Goal: Information Seeking & Learning: Learn about a topic

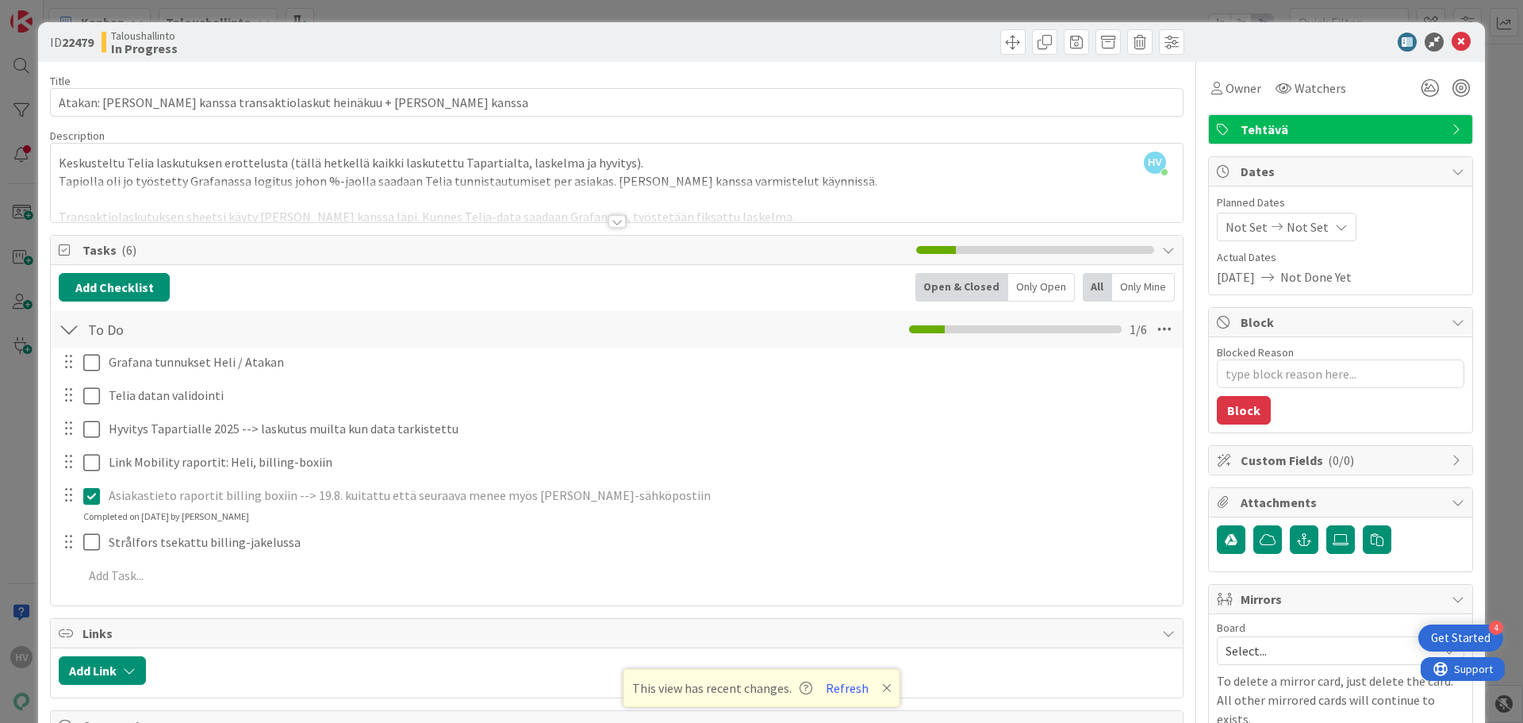
click at [609, 219] on div at bounding box center [617, 221] width 17 height 13
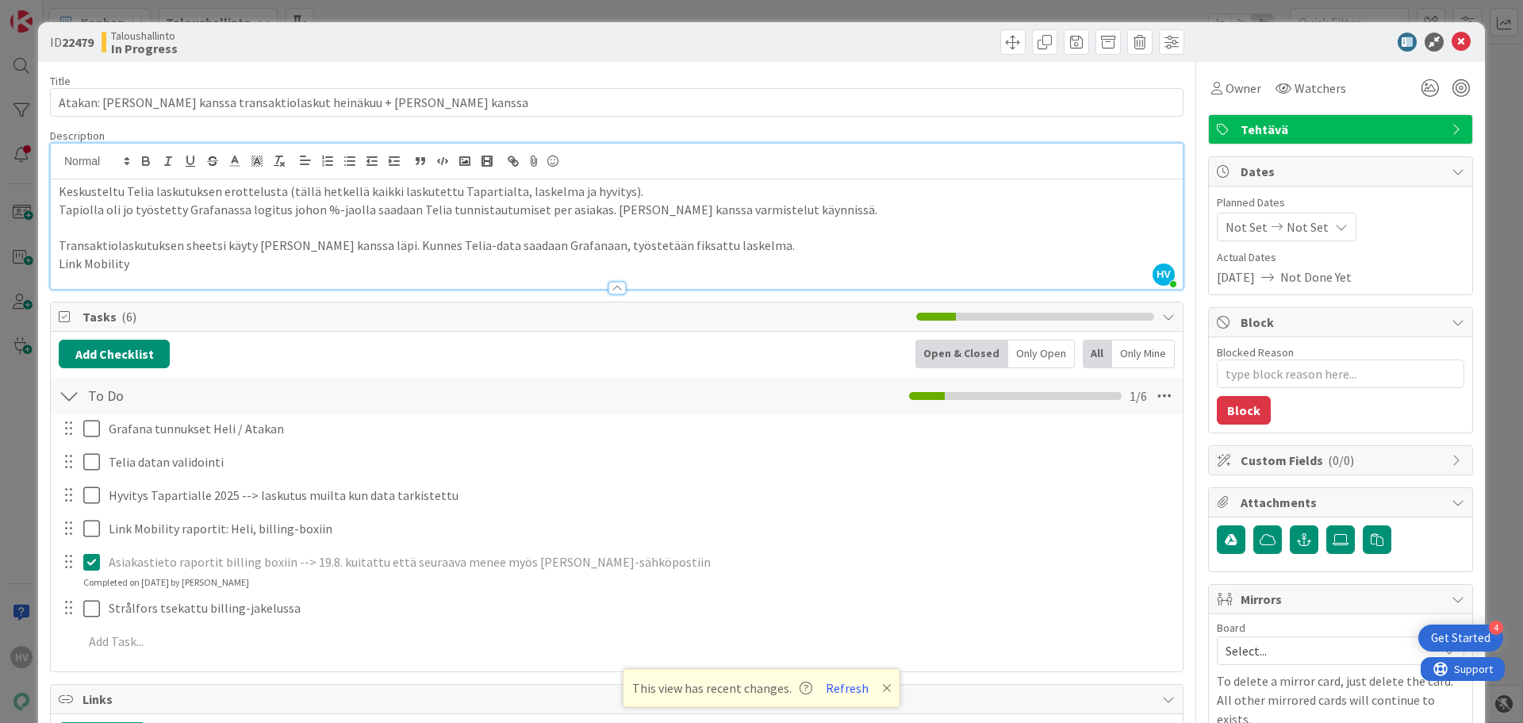
click at [81, 531] on div at bounding box center [80, 529] width 44 height 28
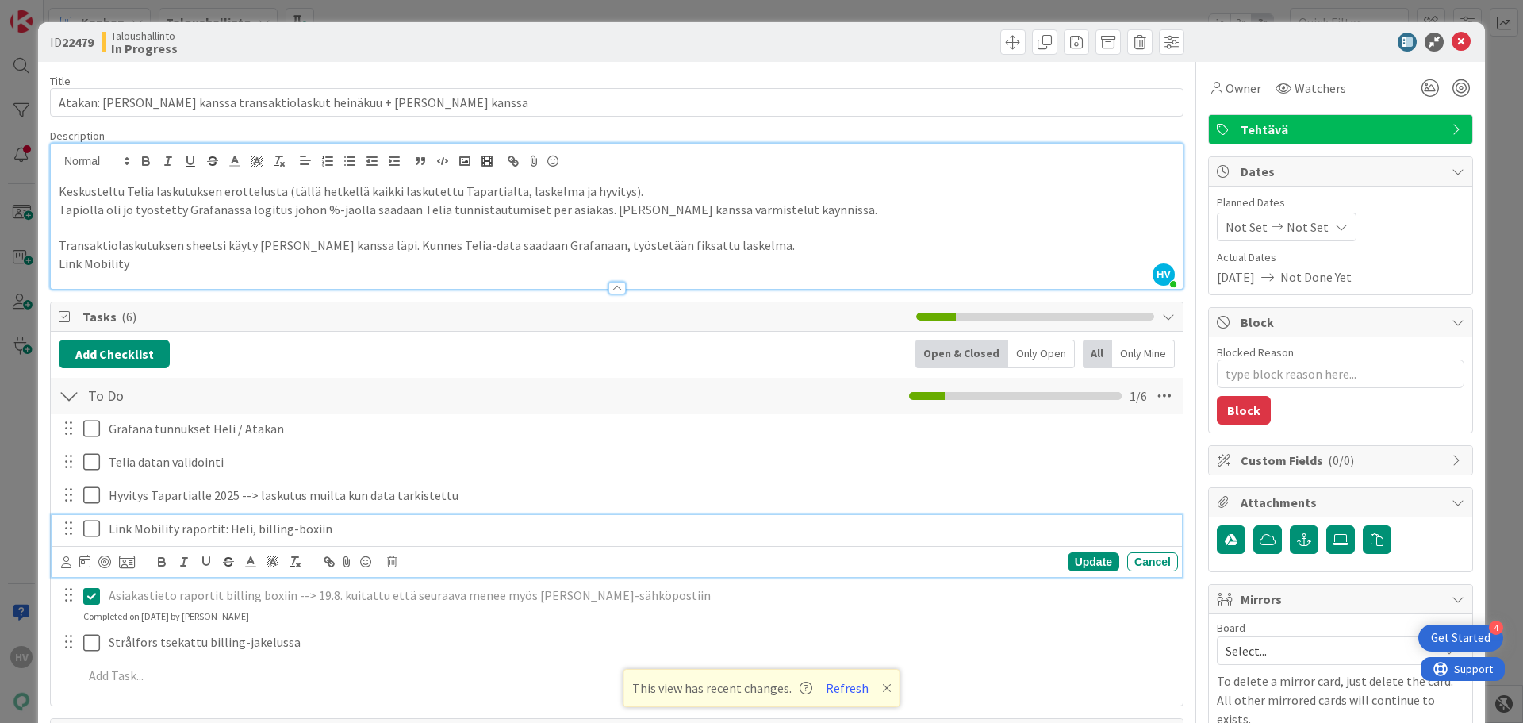
click at [92, 533] on icon at bounding box center [95, 528] width 24 height 19
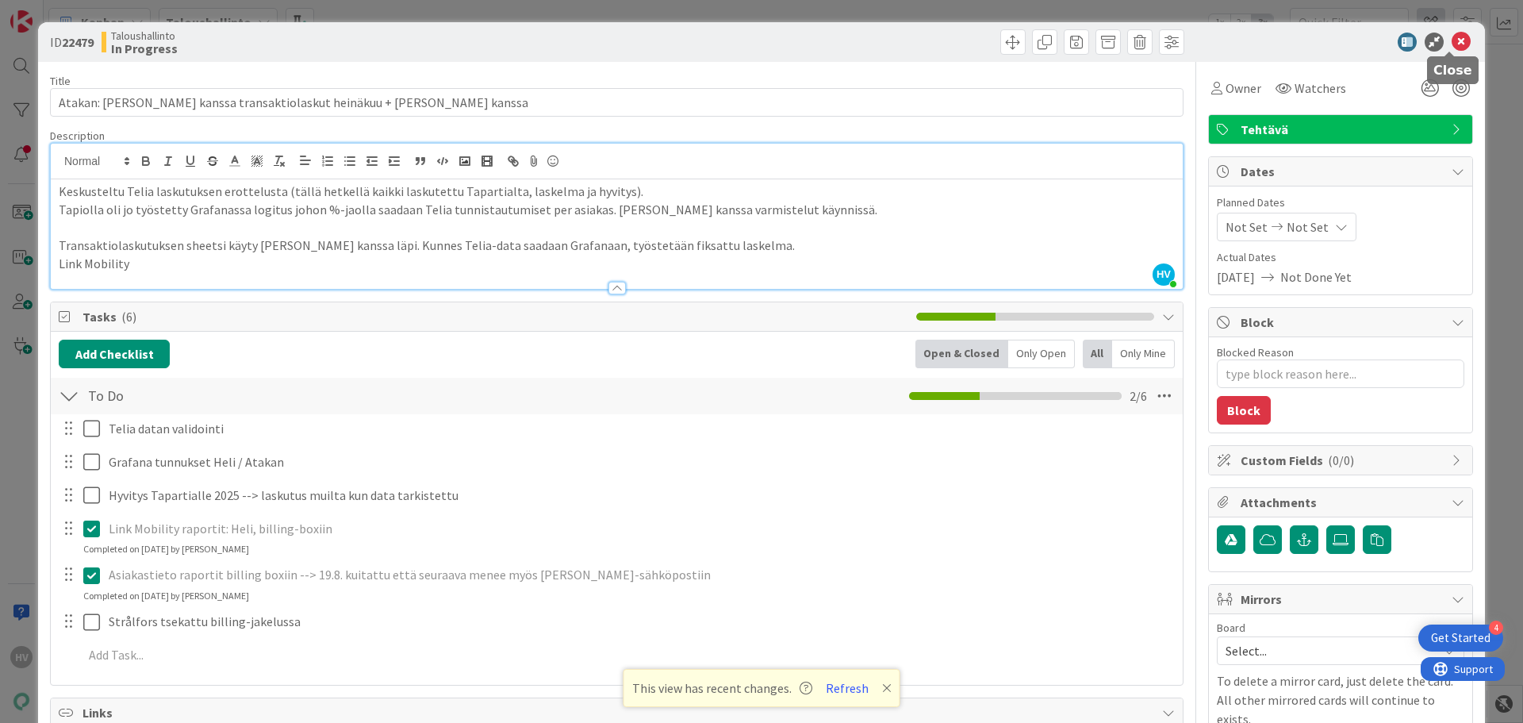
click at [1452, 33] on icon at bounding box center [1461, 42] width 19 height 19
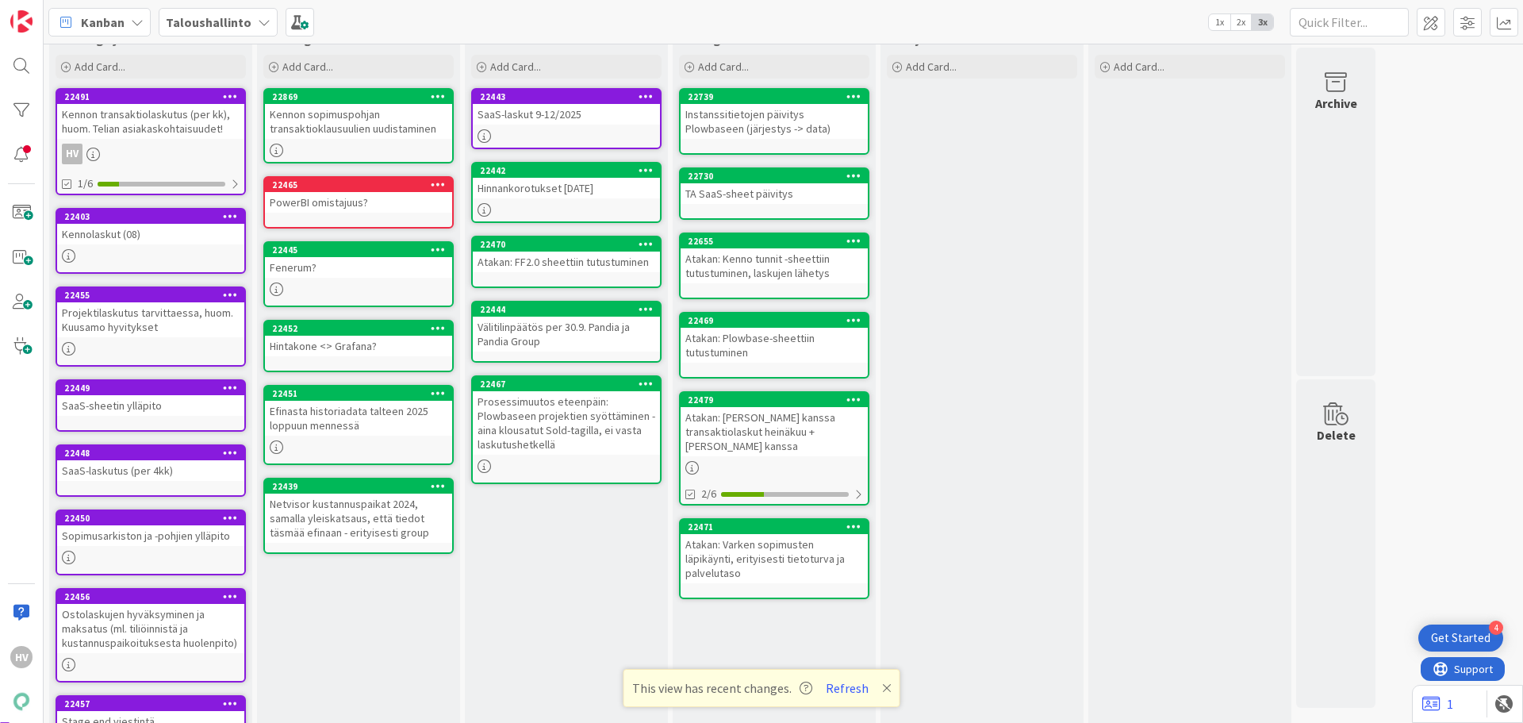
scroll to position [92, 0]
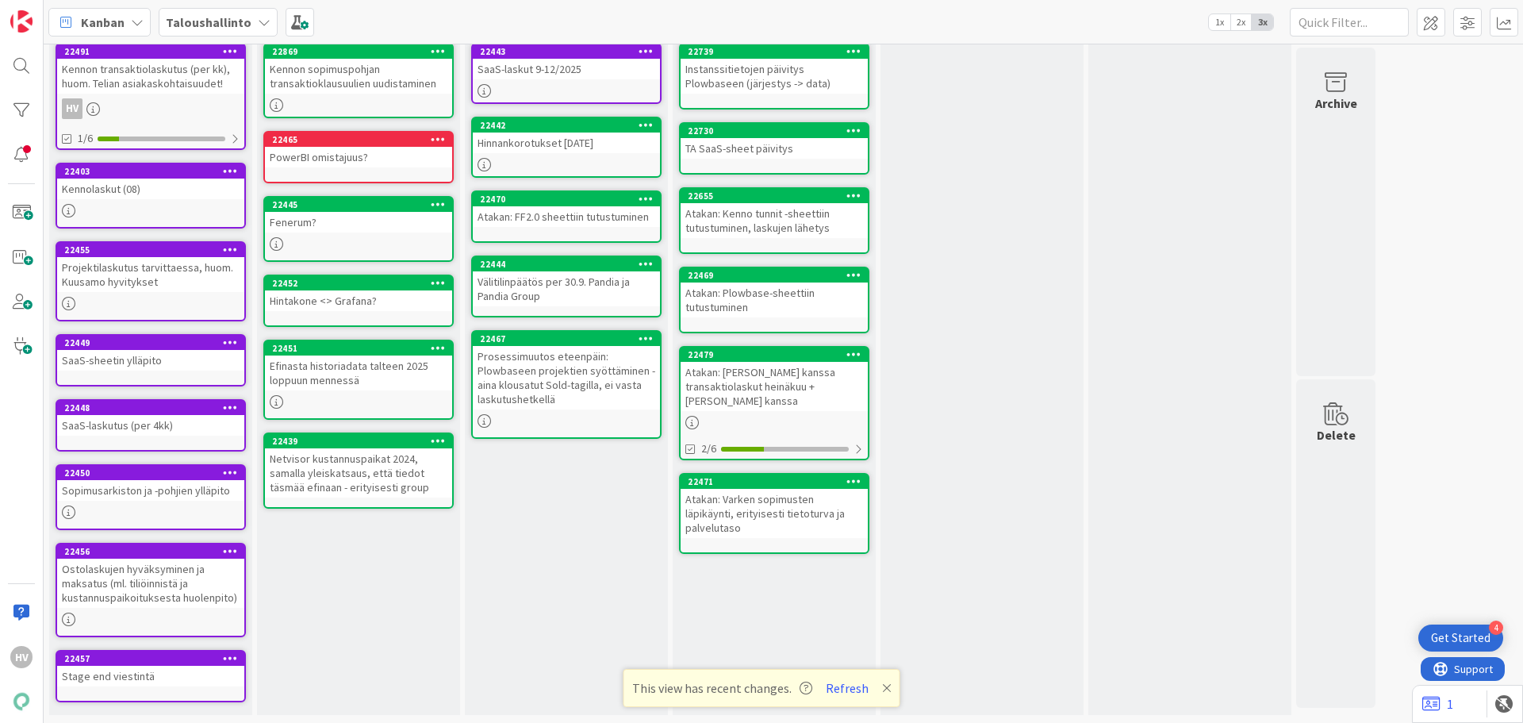
click at [133, 60] on div "Kennon transaktiolaskutus (per kk), huom. Telian asiakaskohtaisuudet!" at bounding box center [150, 76] width 187 height 35
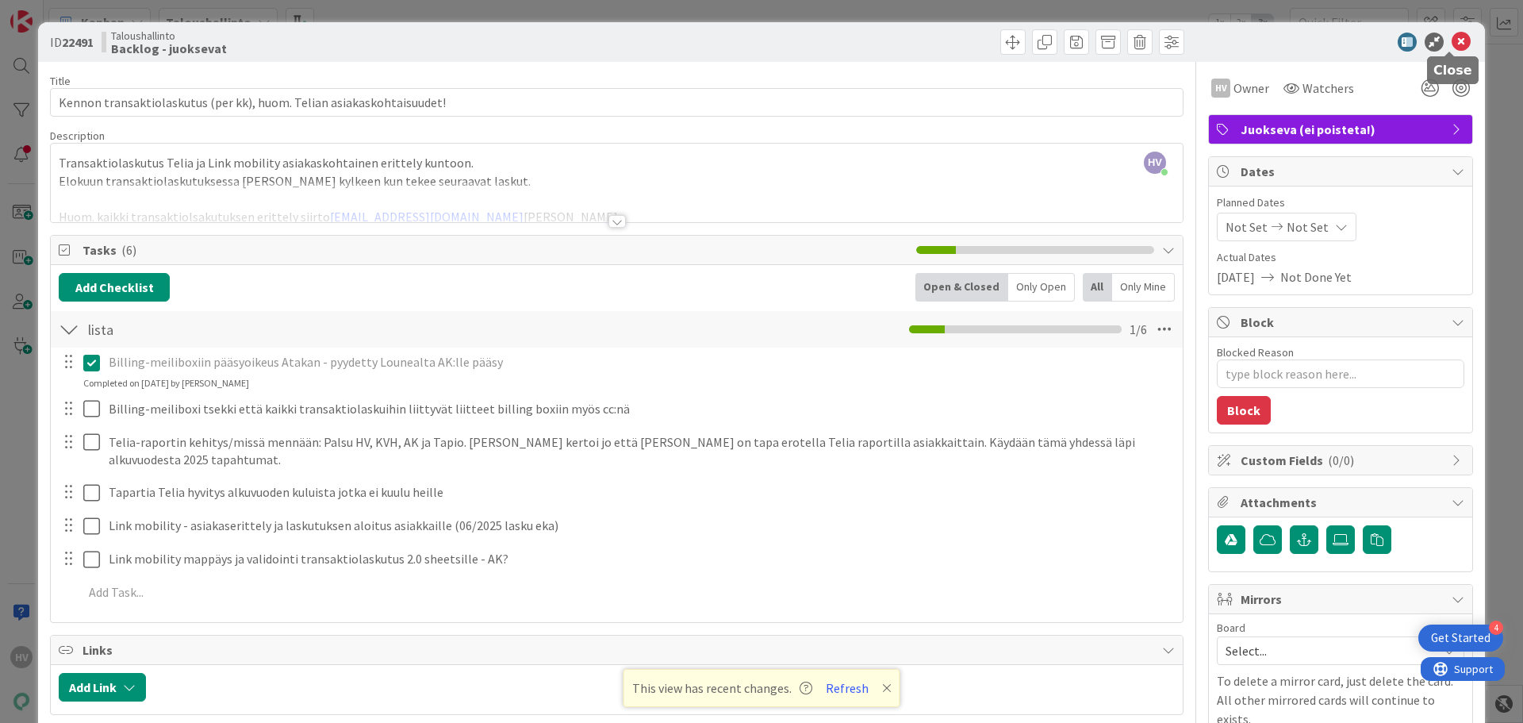
click at [1452, 41] on icon at bounding box center [1461, 42] width 19 height 19
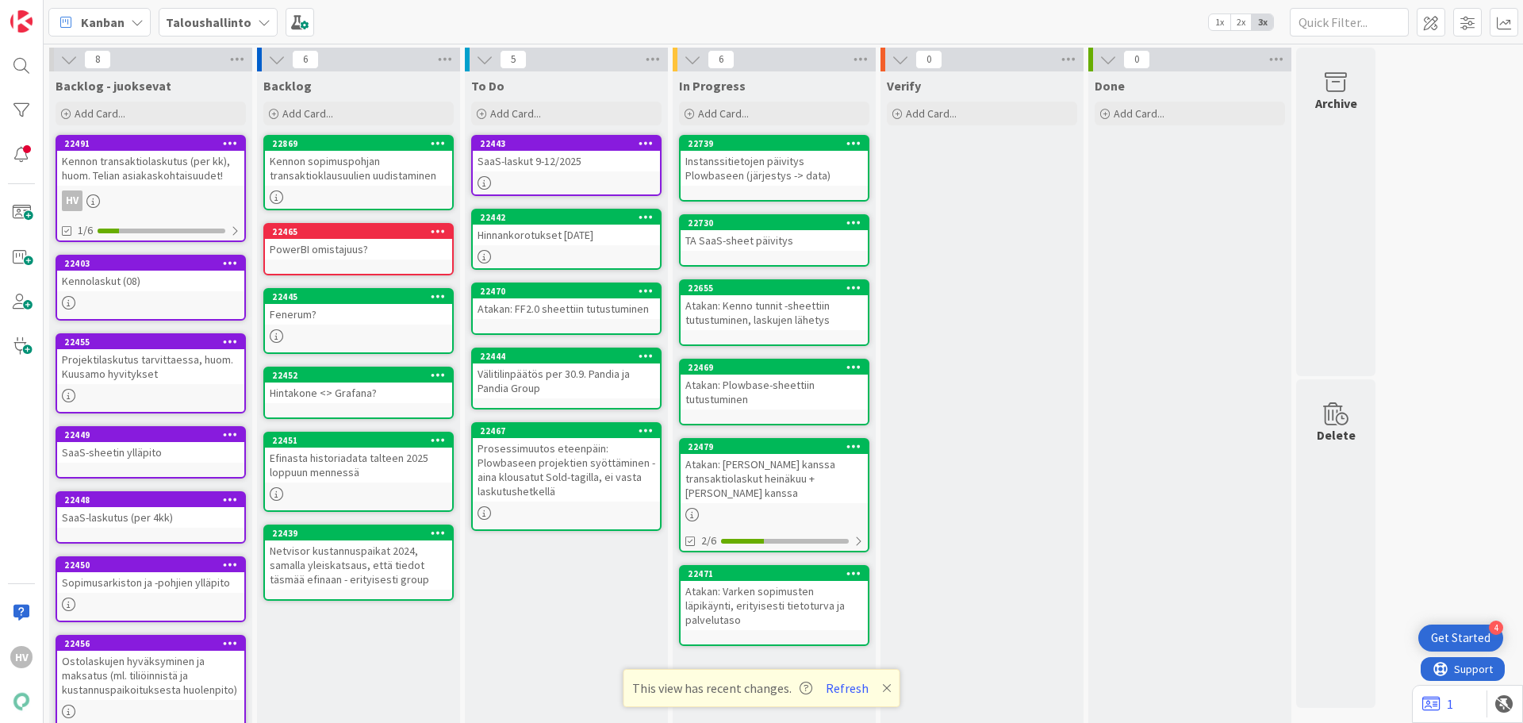
click at [250, 23] on div "Taloushallinto" at bounding box center [218, 22] width 119 height 29
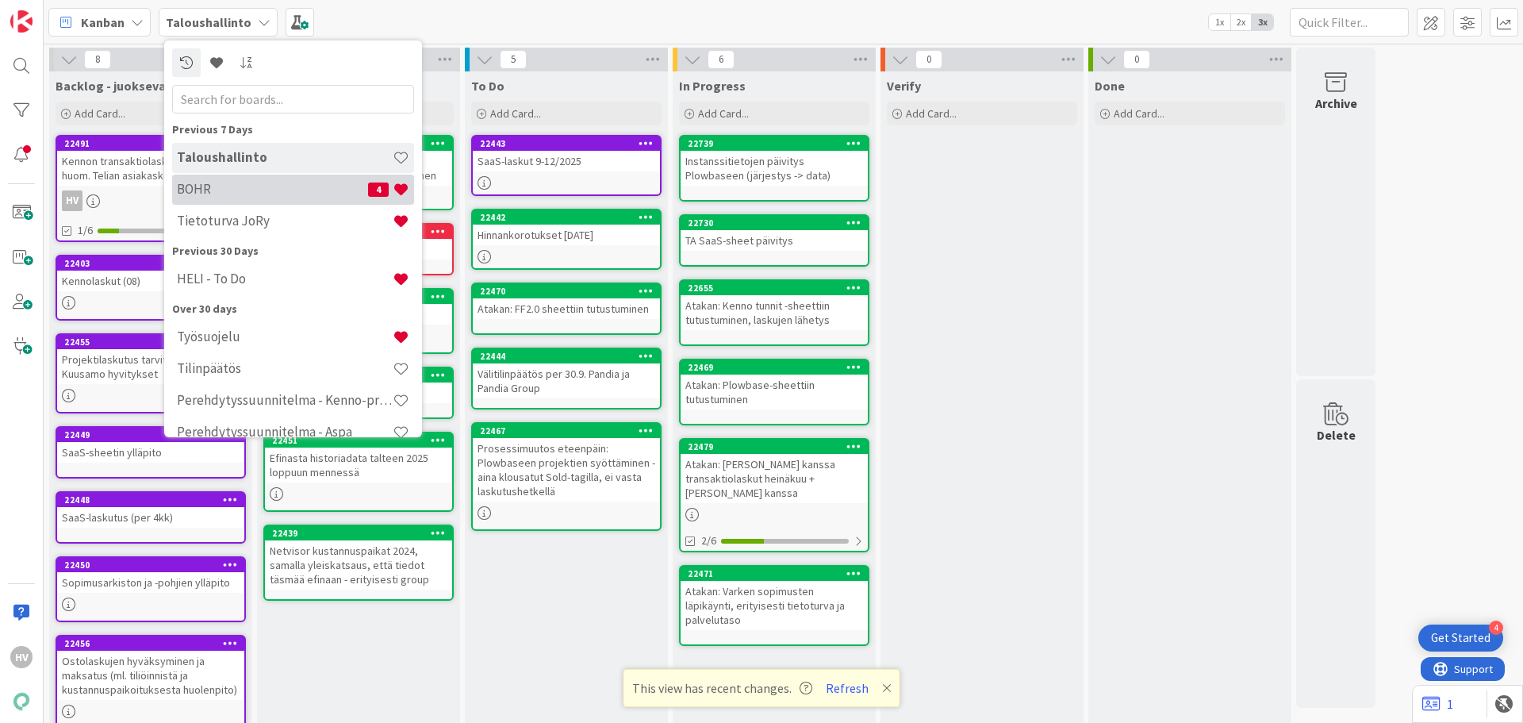
click at [209, 196] on h4 "BOHR" at bounding box center [272, 189] width 191 height 16
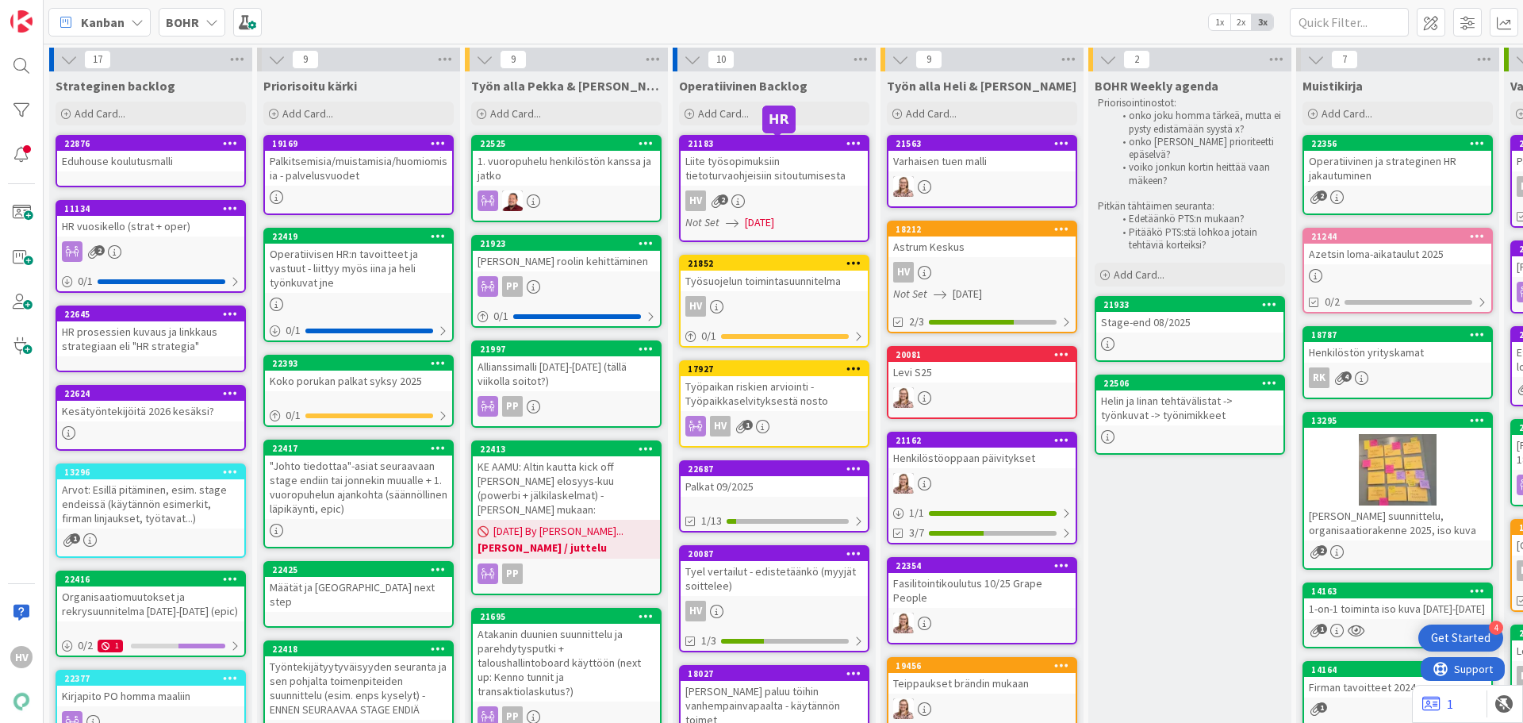
click at [747, 144] on div "21183" at bounding box center [778, 143] width 180 height 11
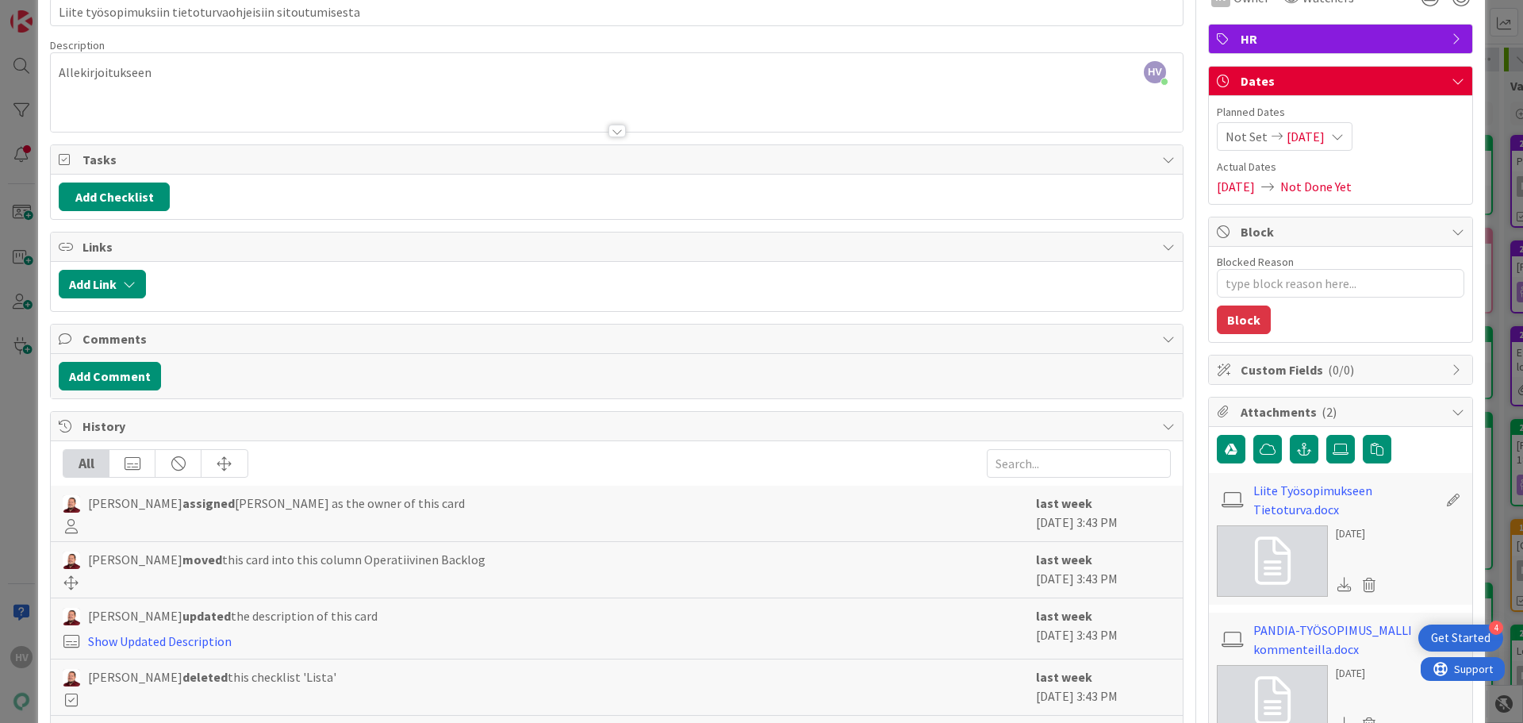
click at [161, 163] on div "Tasks Add Checklist" at bounding box center [617, 181] width 1134 height 75
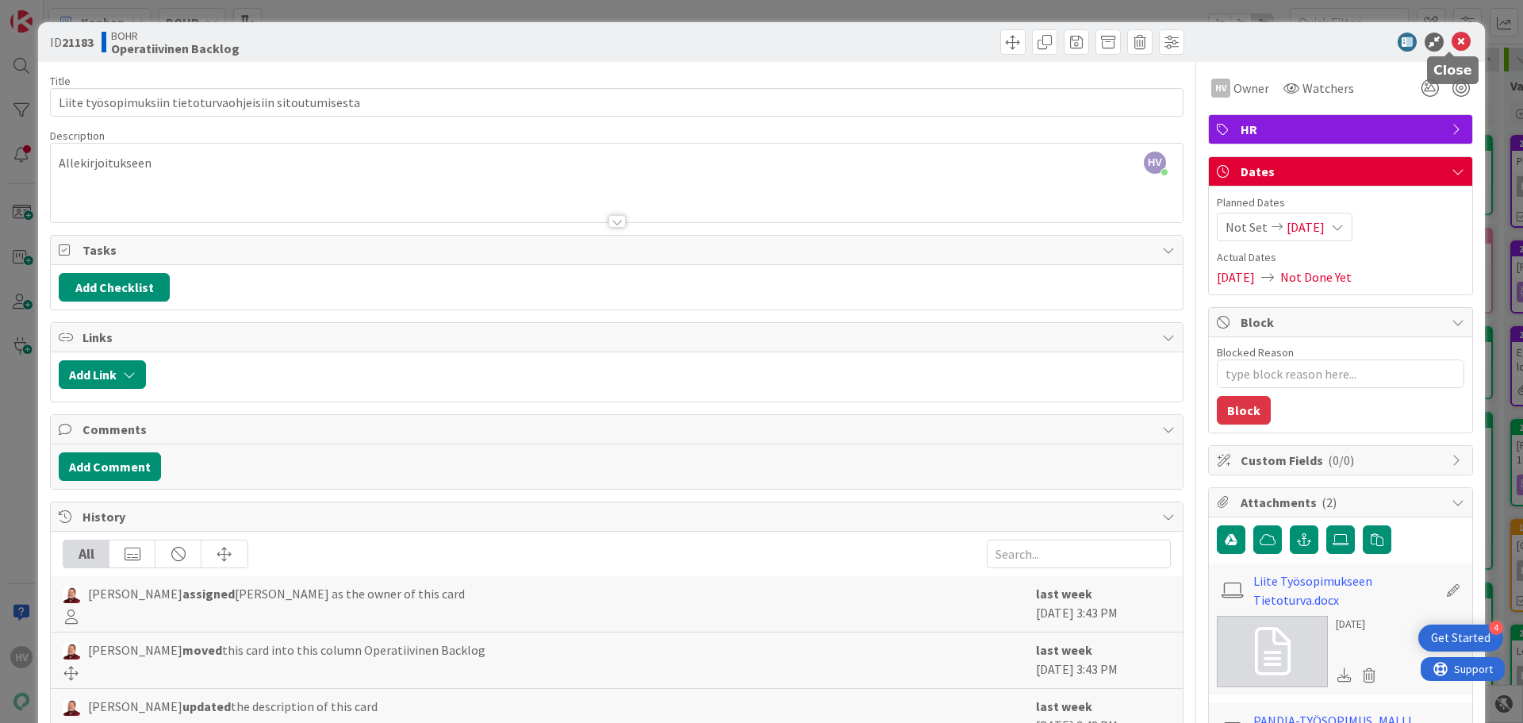
click at [1452, 42] on icon at bounding box center [1461, 42] width 19 height 19
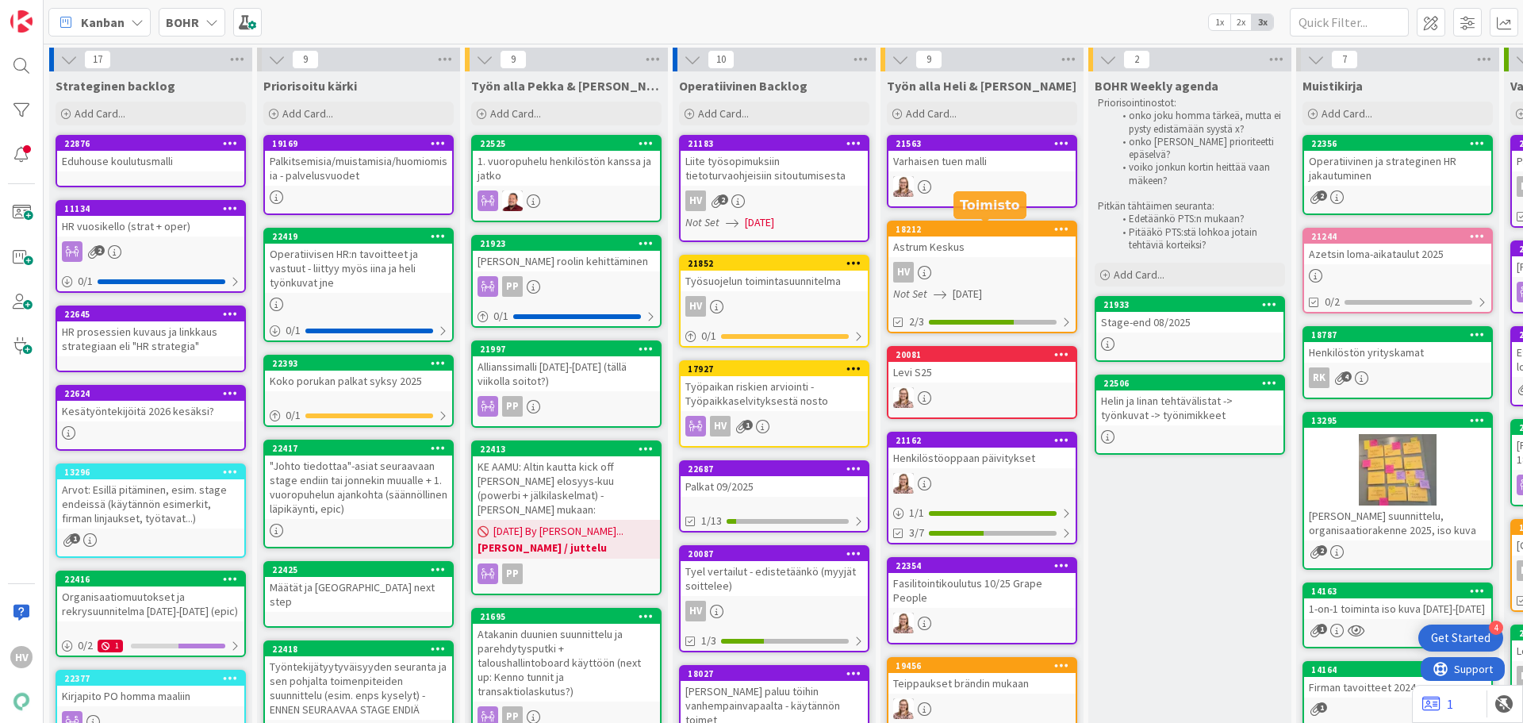
click at [976, 233] on div "18212" at bounding box center [986, 229] width 180 height 11
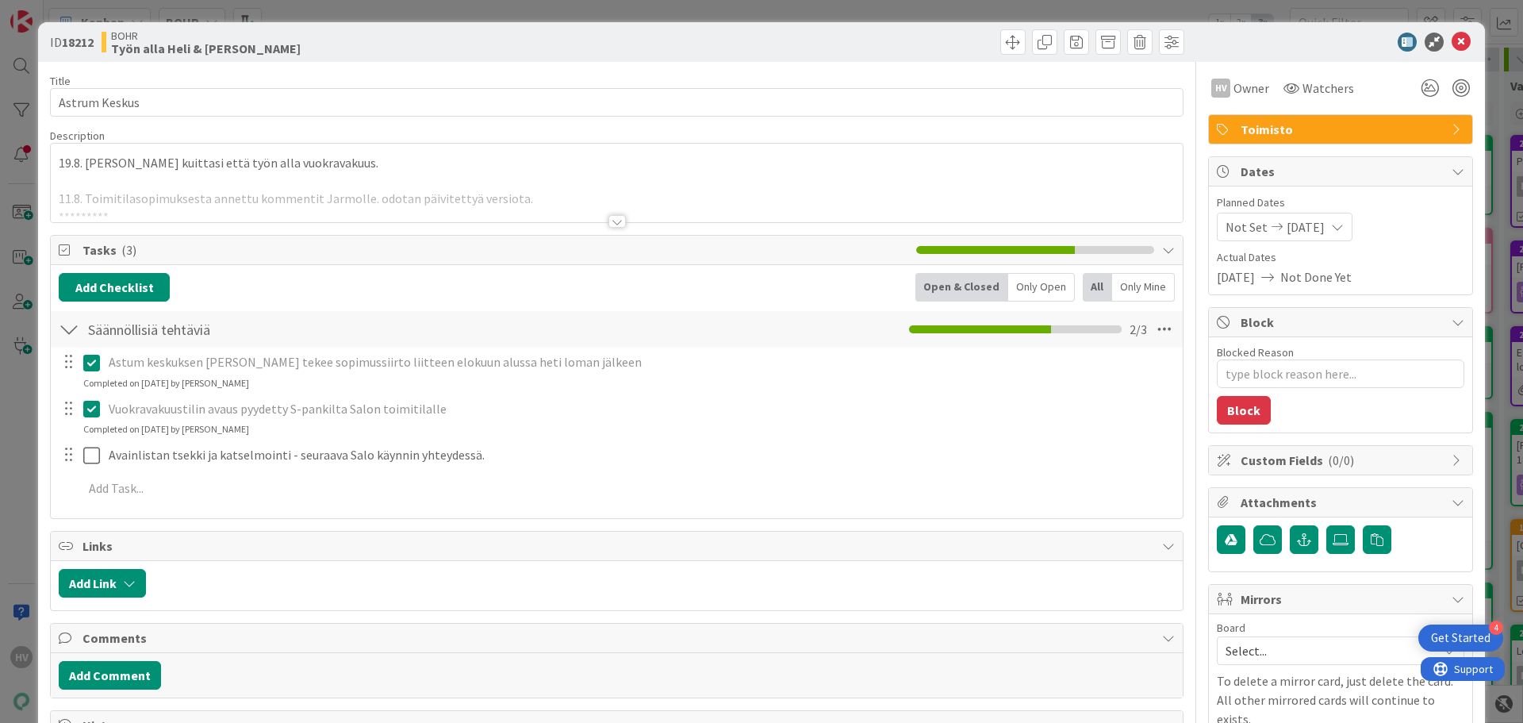
type textarea "x"
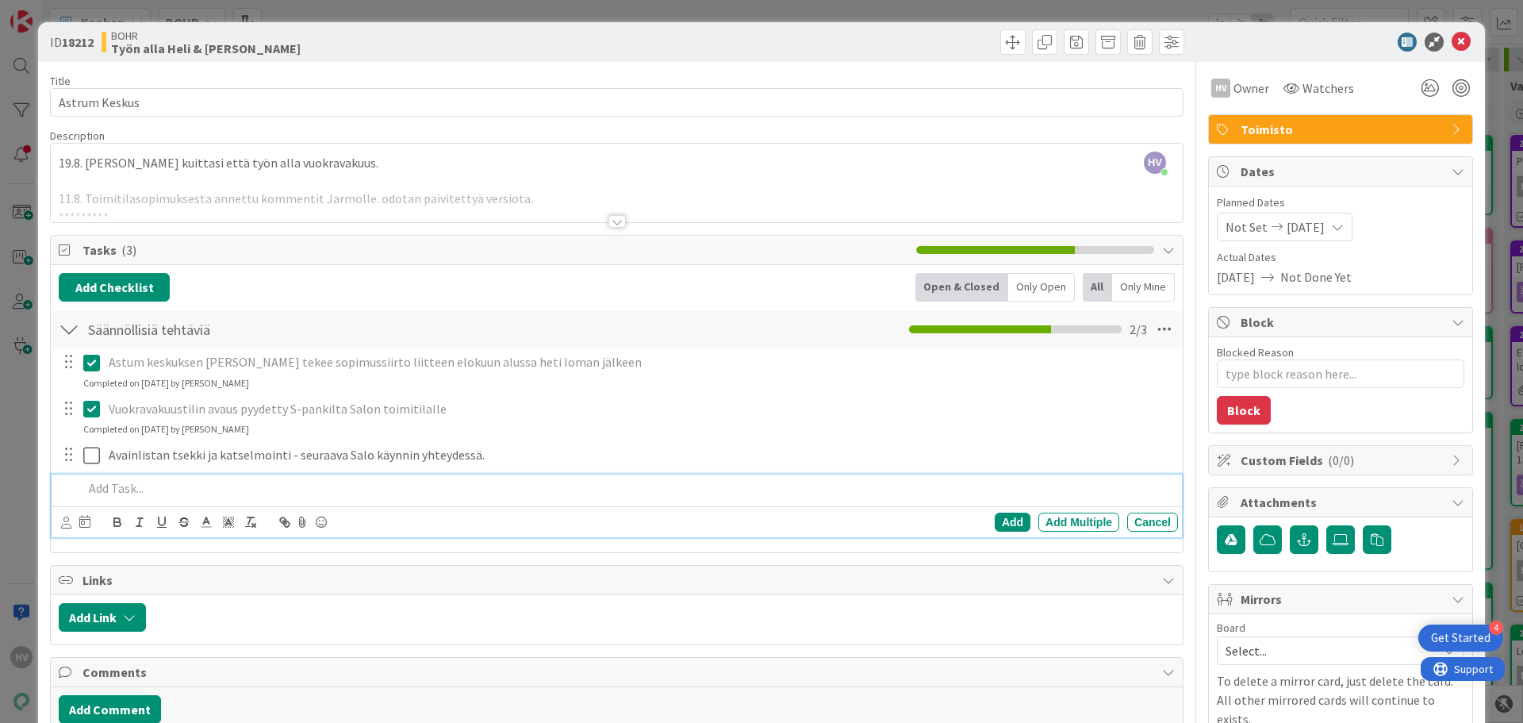
click at [125, 489] on p at bounding box center [627, 488] width 1089 height 18
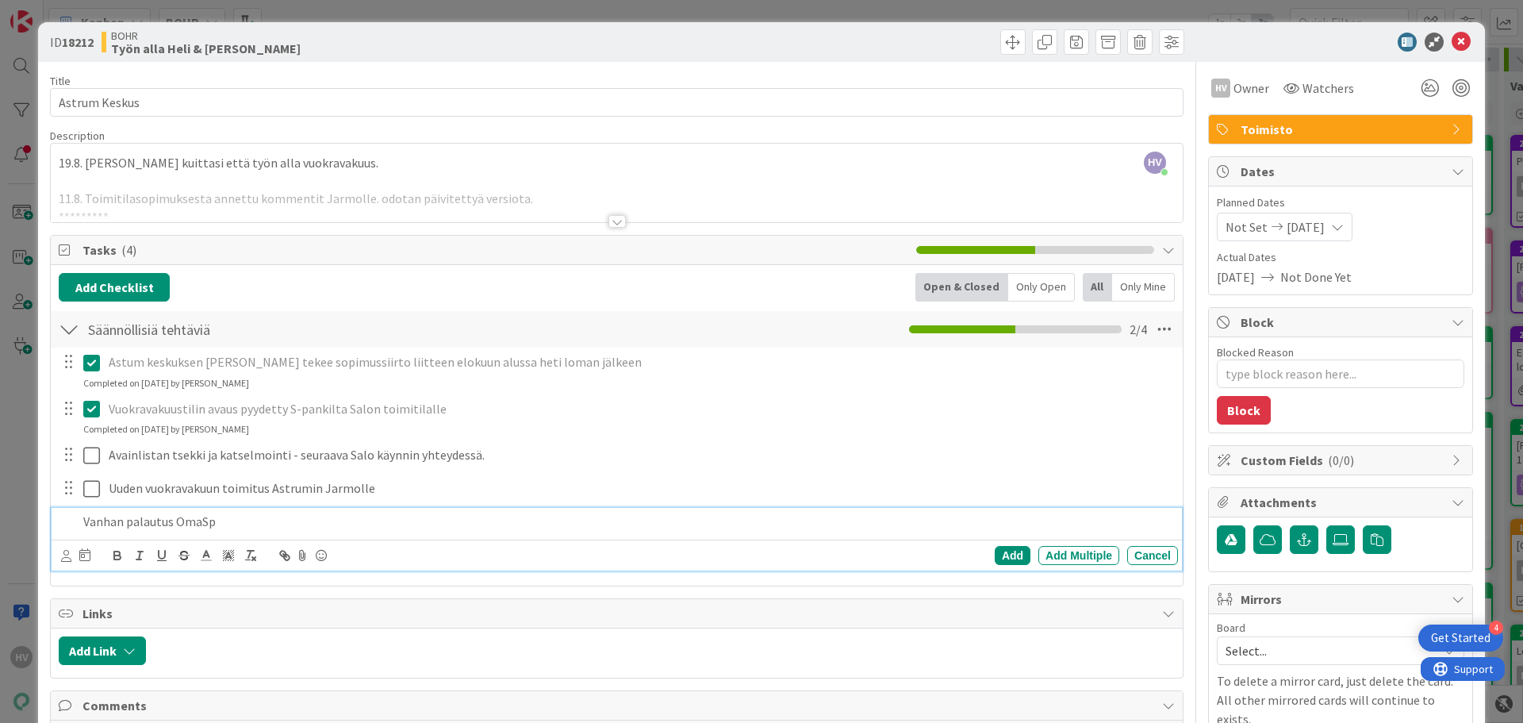
click at [332, 525] on p "Vanhan palautus OmaSp" at bounding box center [627, 522] width 1089 height 18
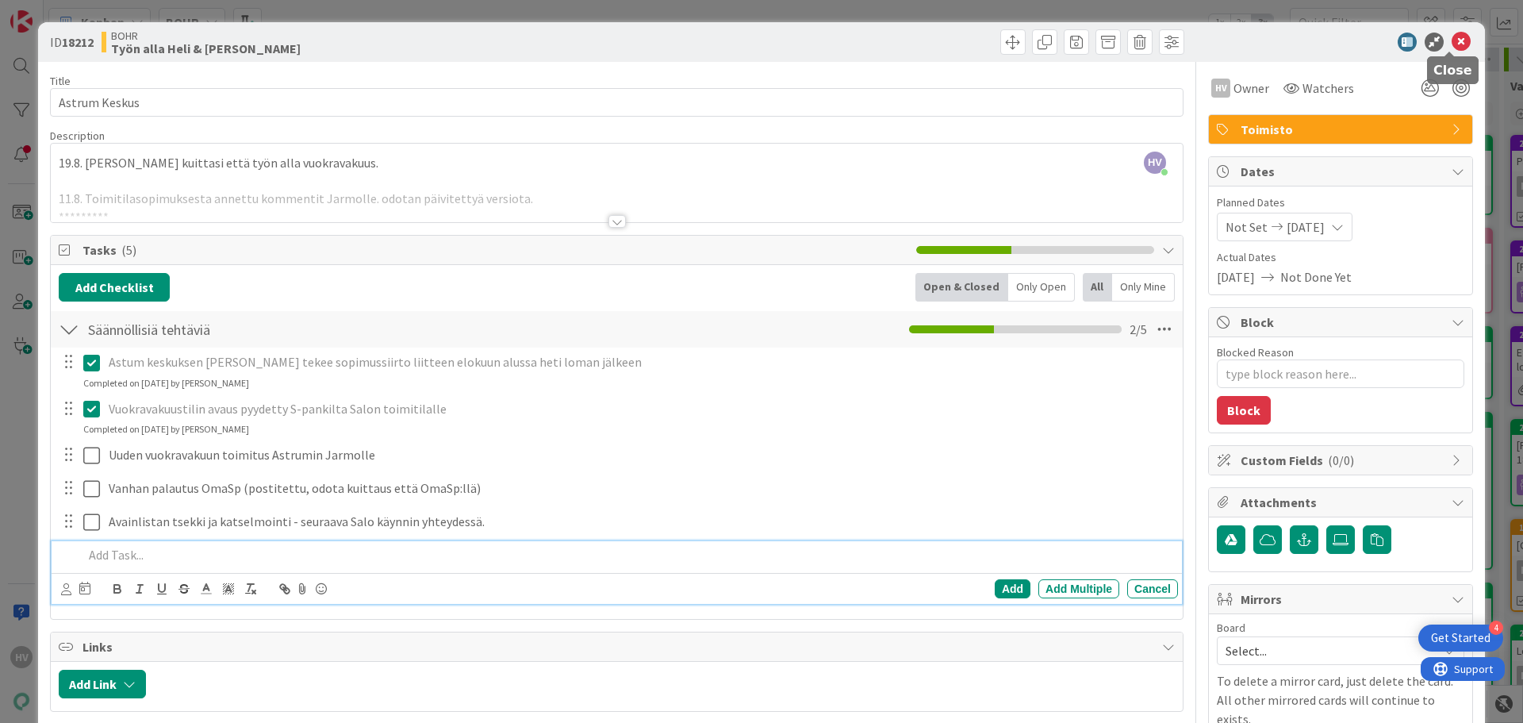
click at [1452, 38] on icon at bounding box center [1461, 42] width 19 height 19
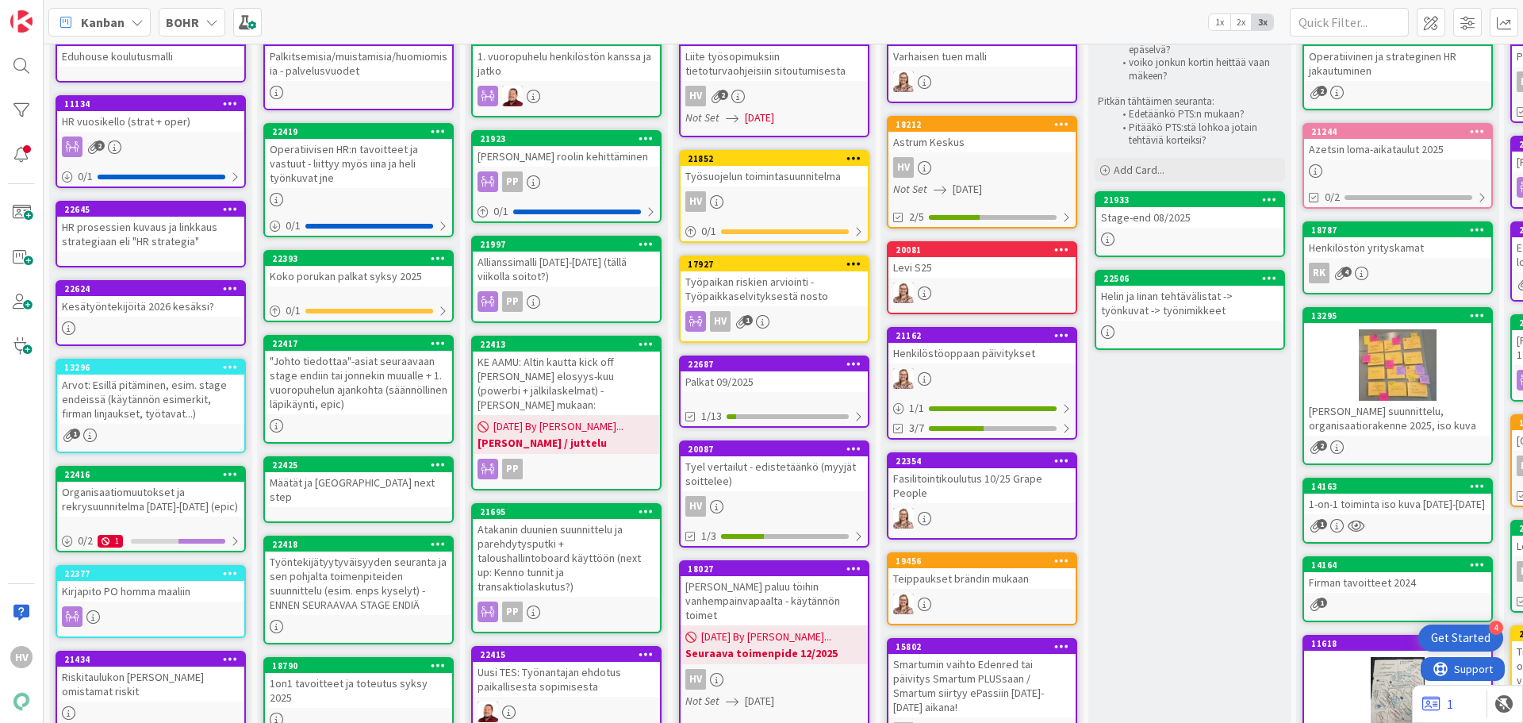
scroll to position [79, 0]
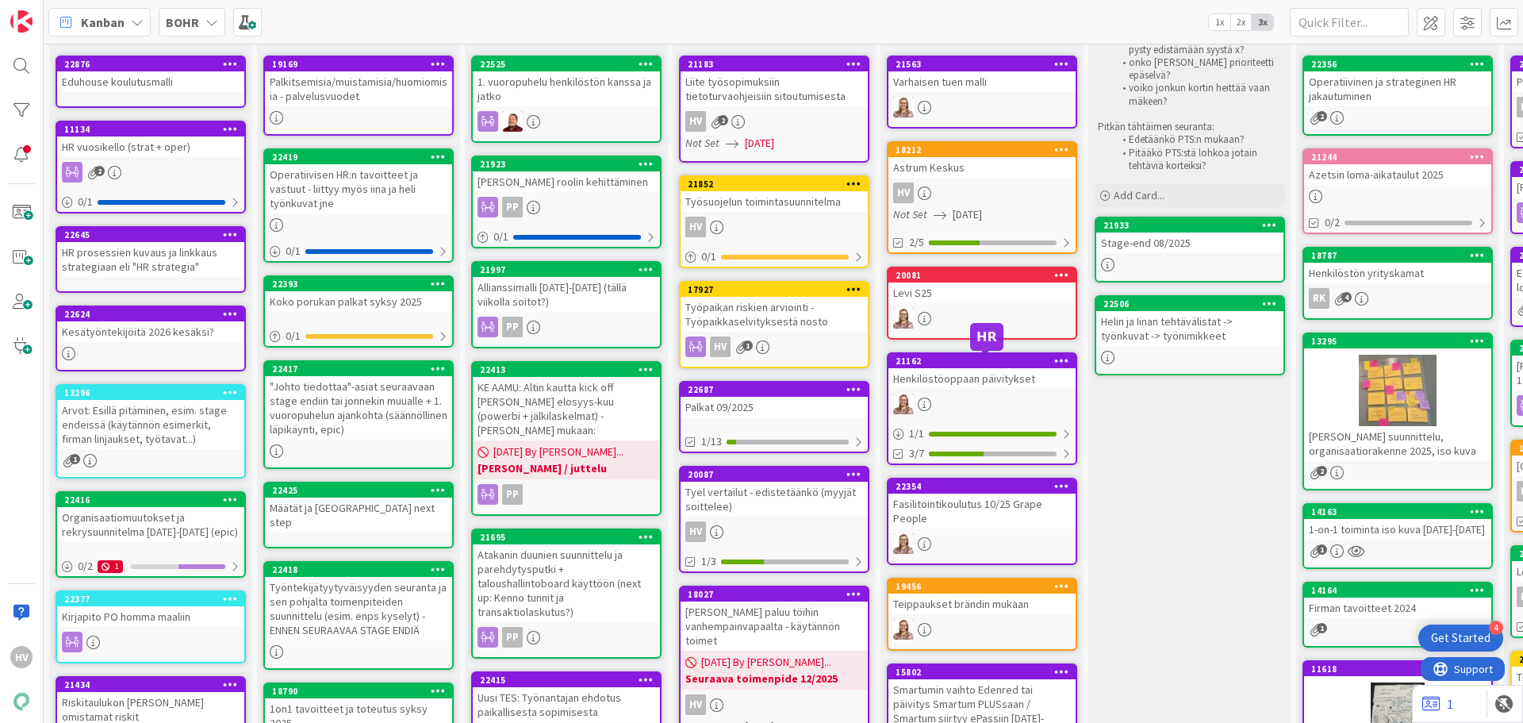
click at [965, 362] on div "21162" at bounding box center [986, 360] width 180 height 11
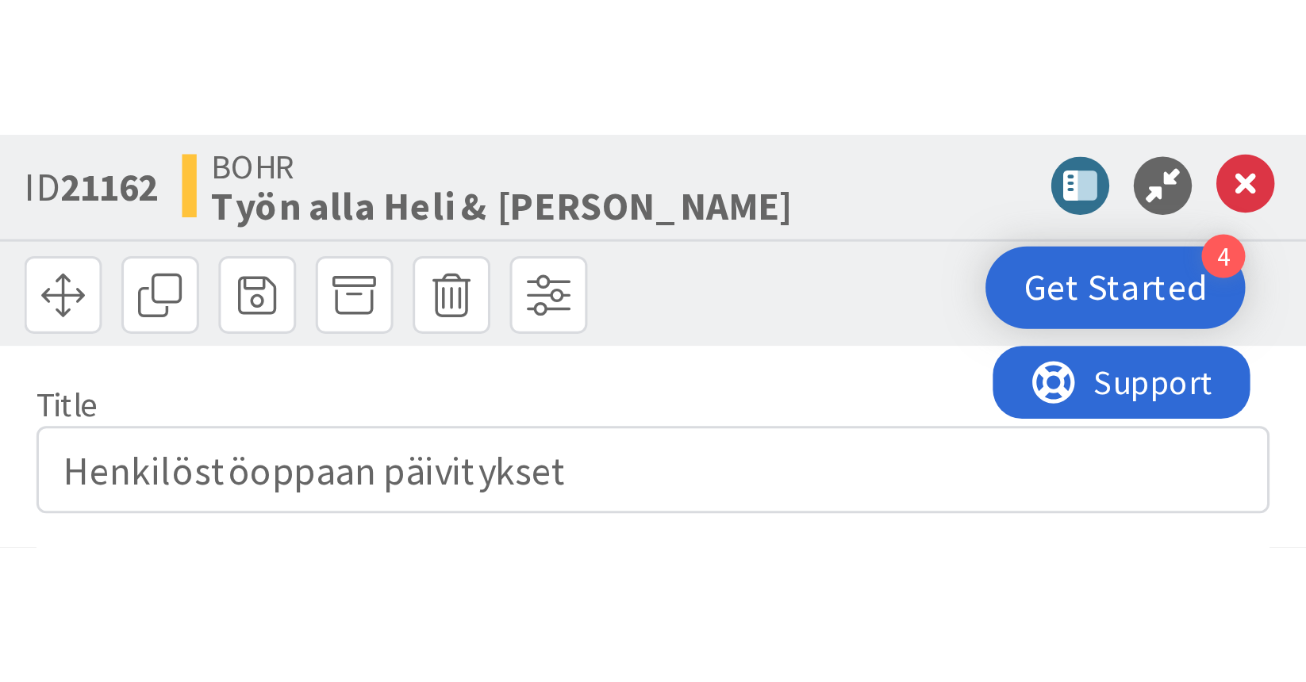
scroll to position [79, 0]
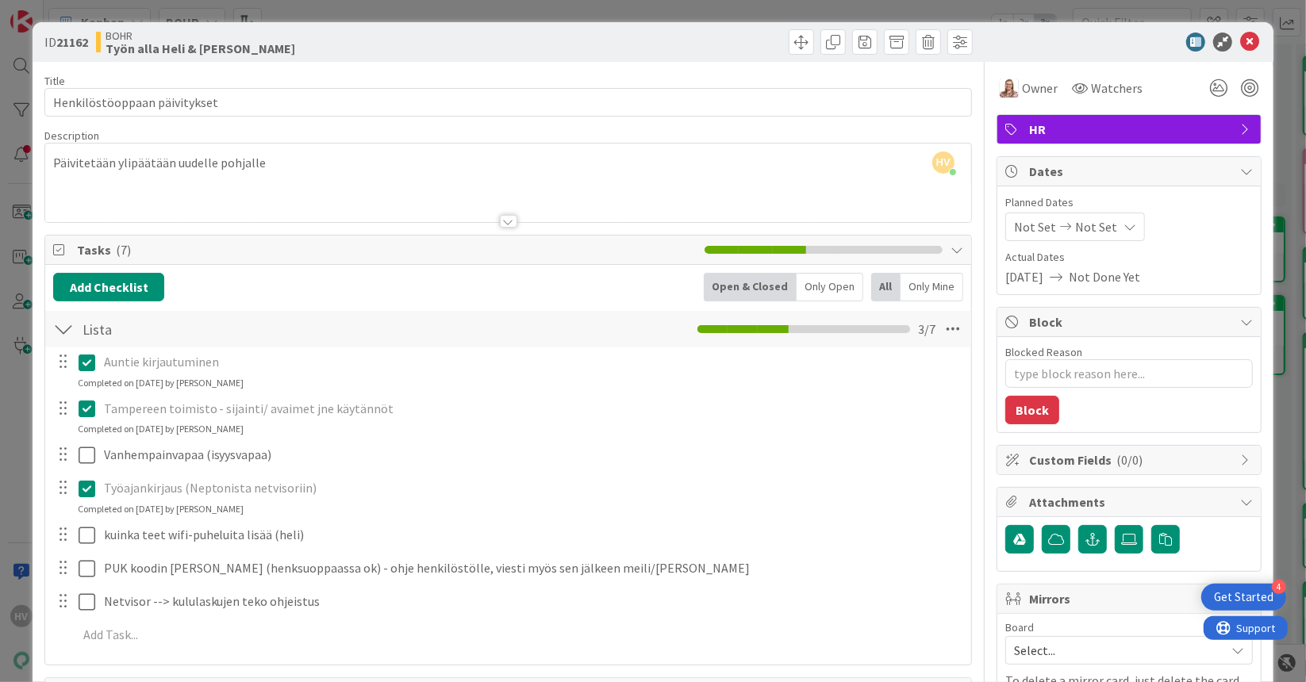
click at [500, 219] on div at bounding box center [508, 221] width 17 height 13
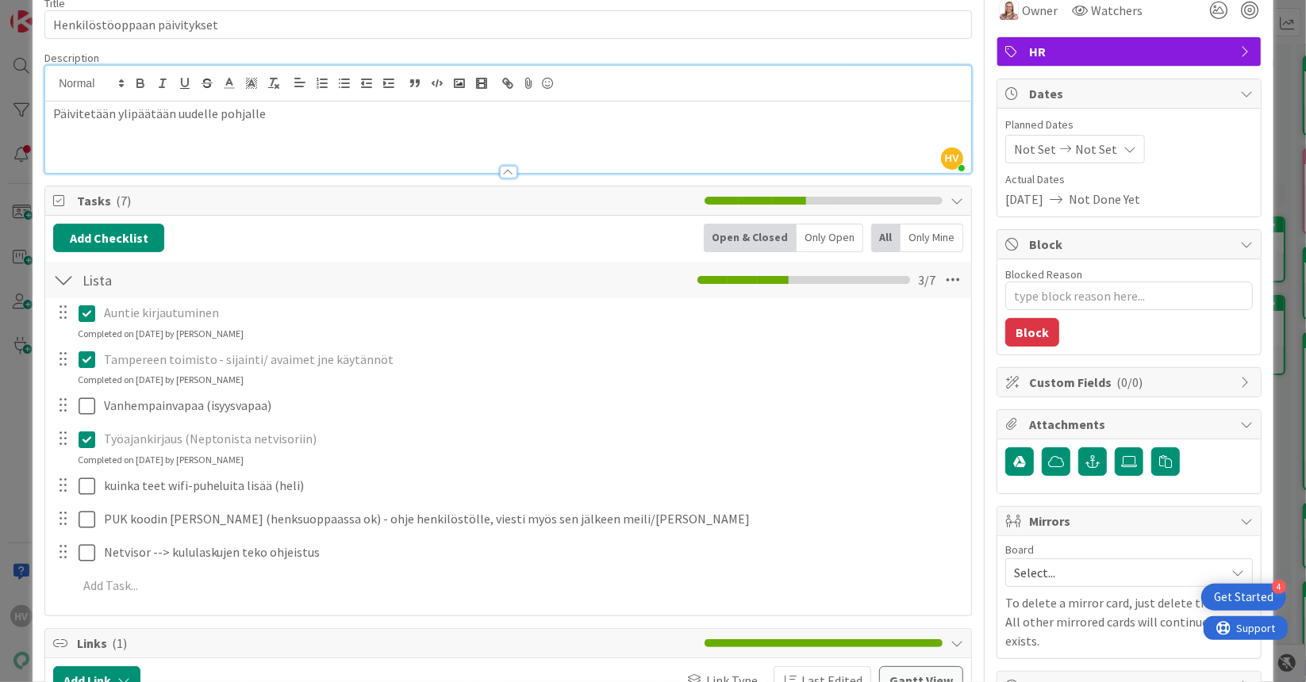
scroll to position [0, 0]
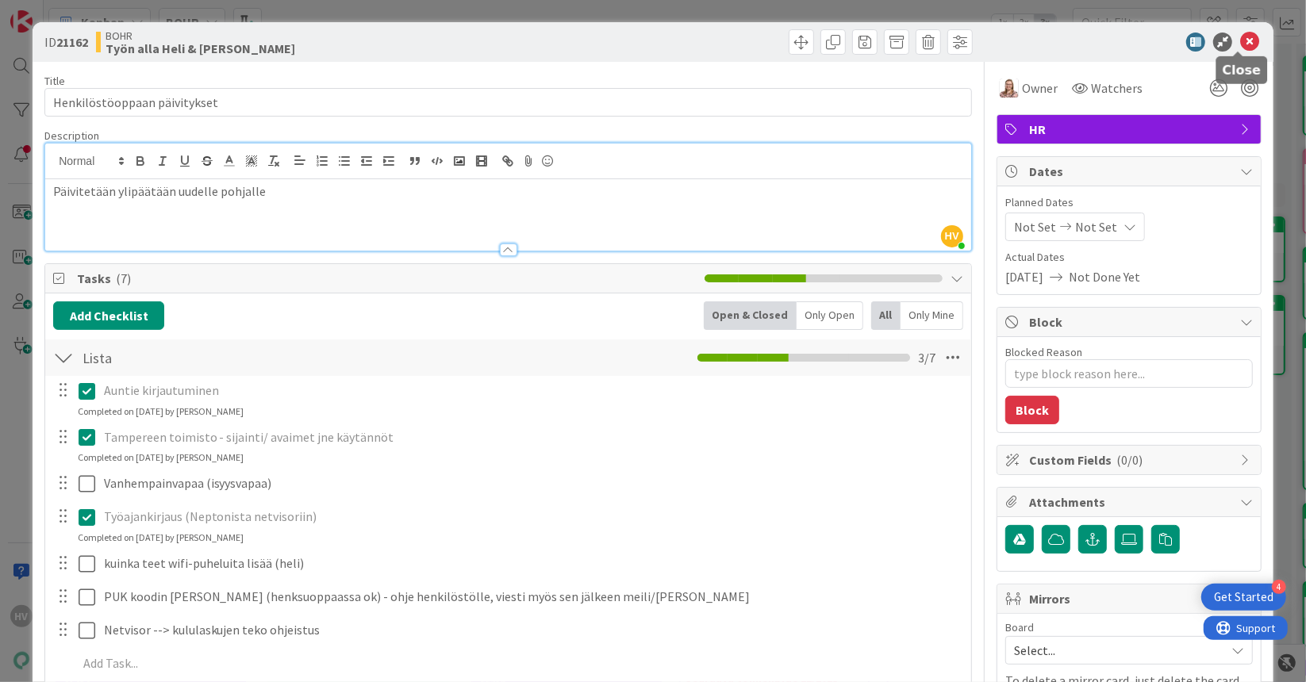
click at [1240, 40] on icon at bounding box center [1249, 42] width 19 height 19
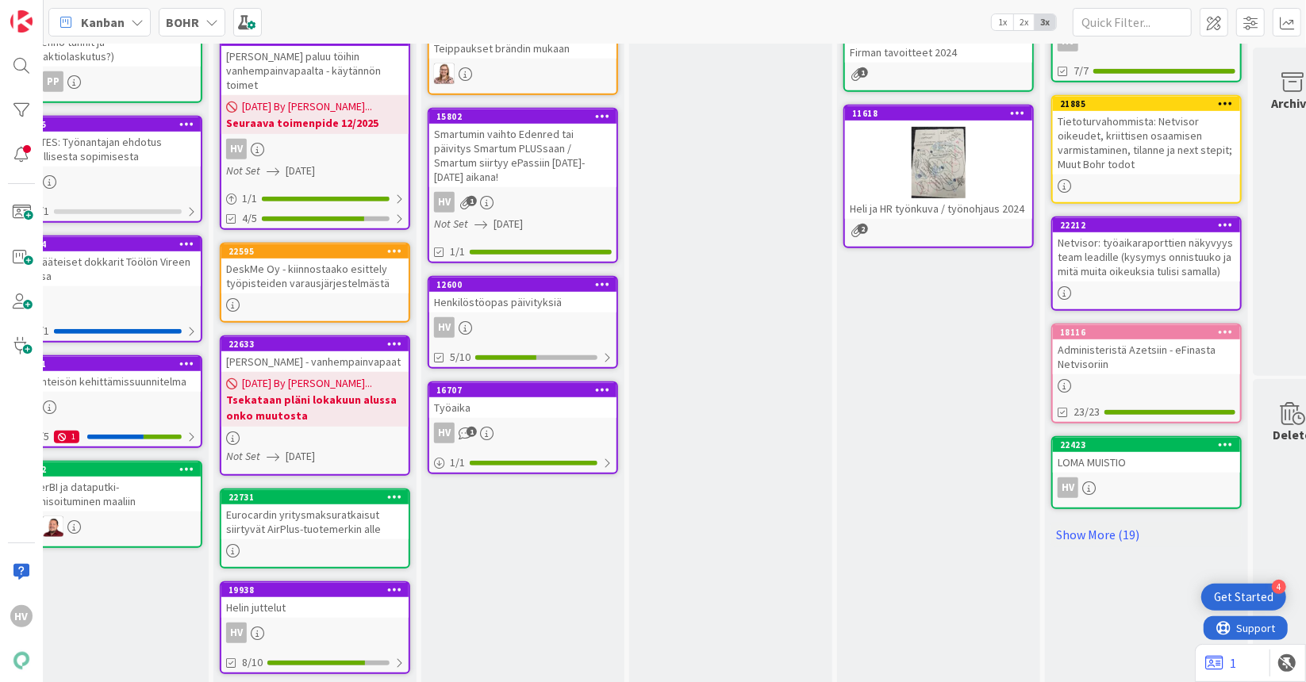
scroll to position [635, 502]
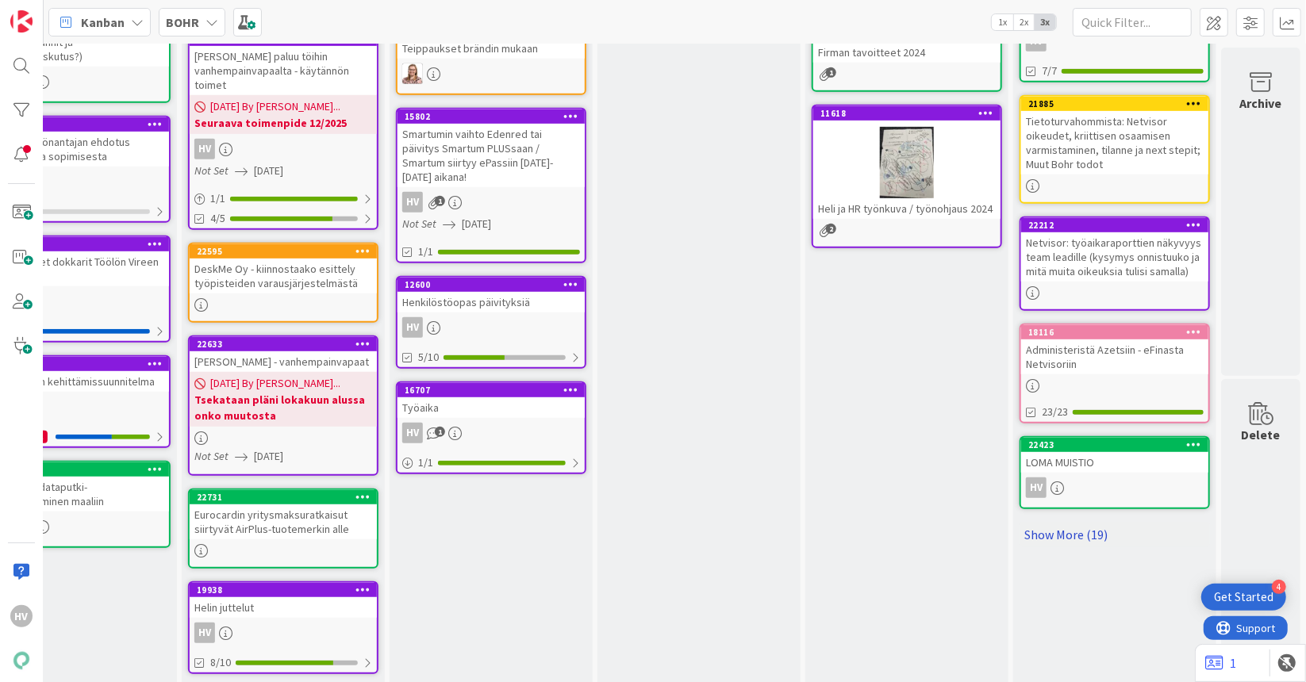
click at [1041, 532] on link "Show More (19)" at bounding box center [1115, 534] width 190 height 25
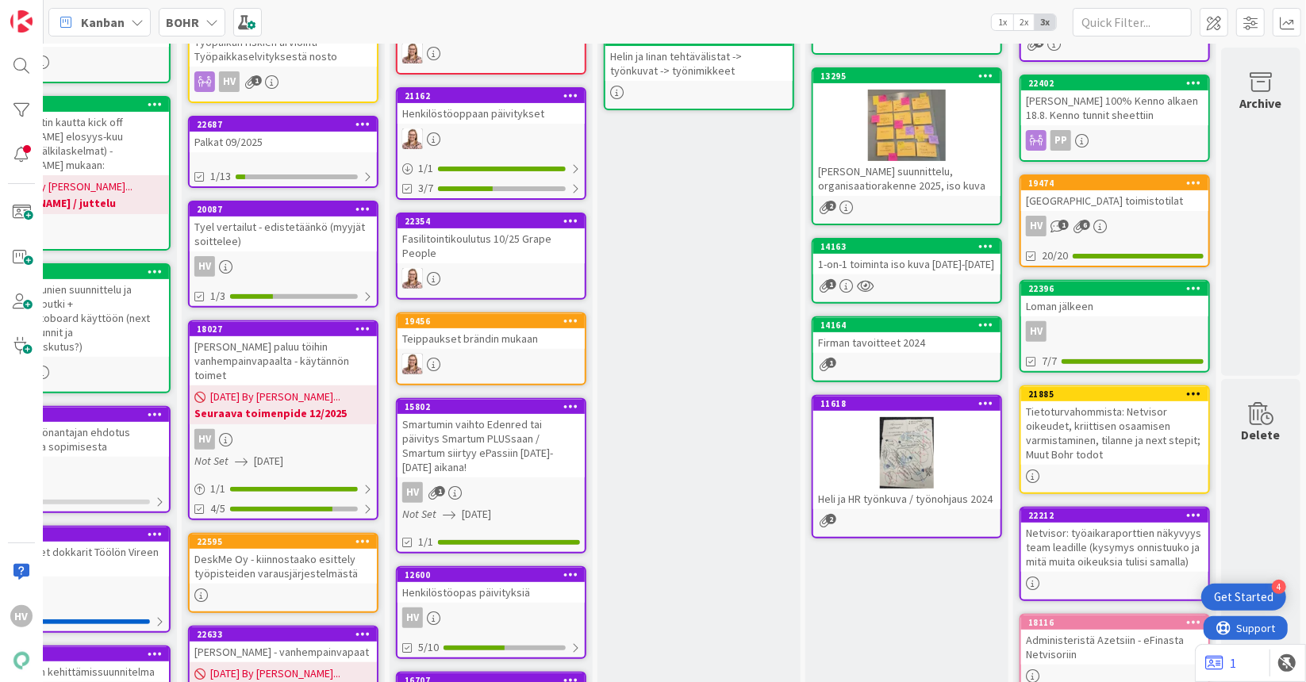
scroll to position [0, 502]
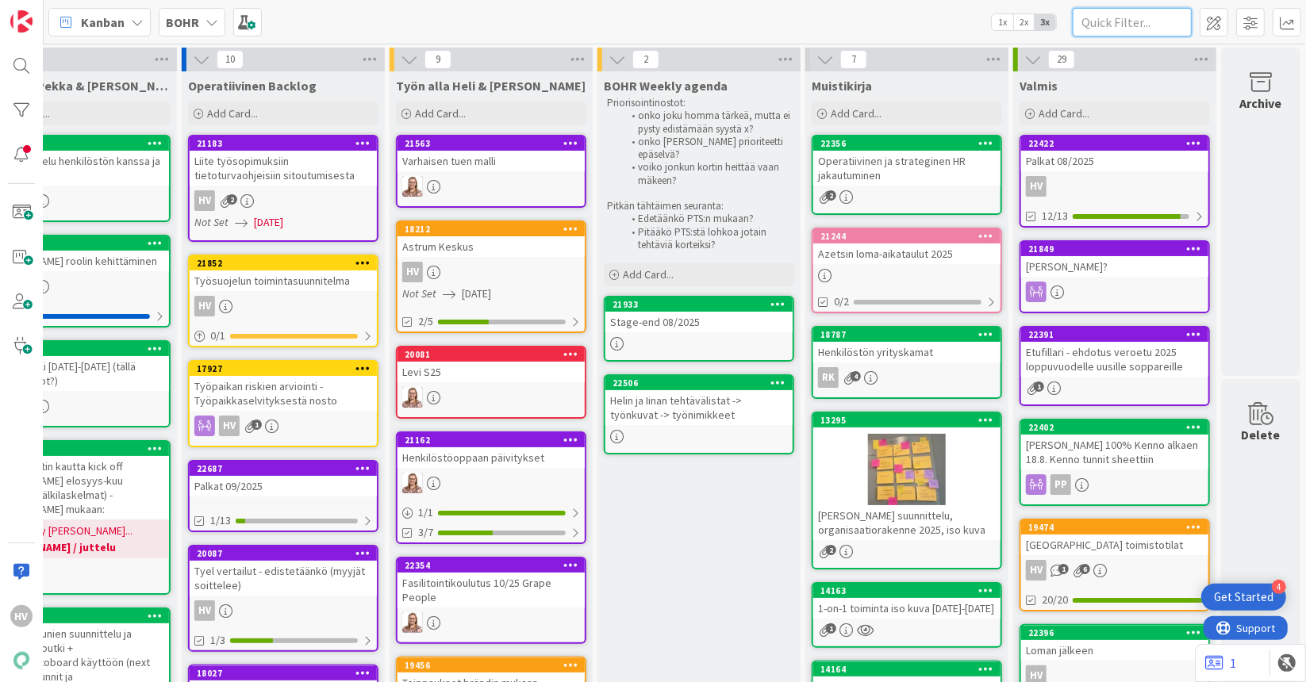
click at [1135, 25] on input "text" at bounding box center [1132, 22] width 119 height 29
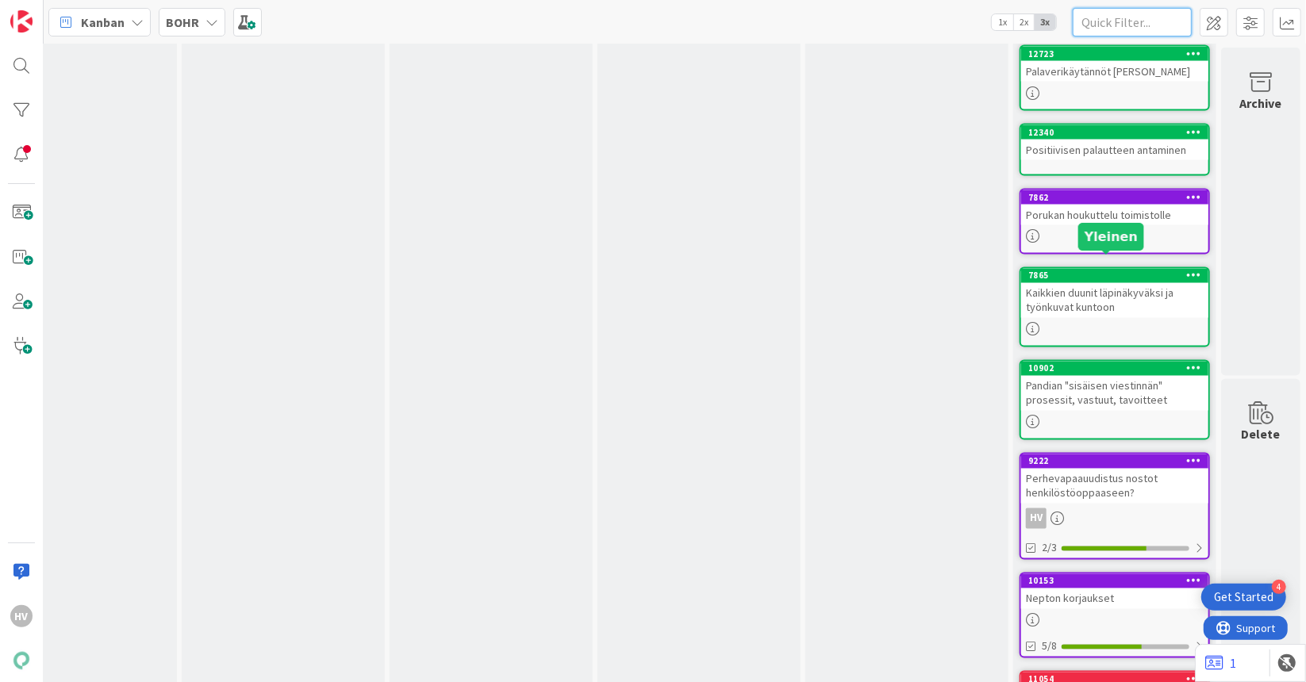
scroll to position [2080, 502]
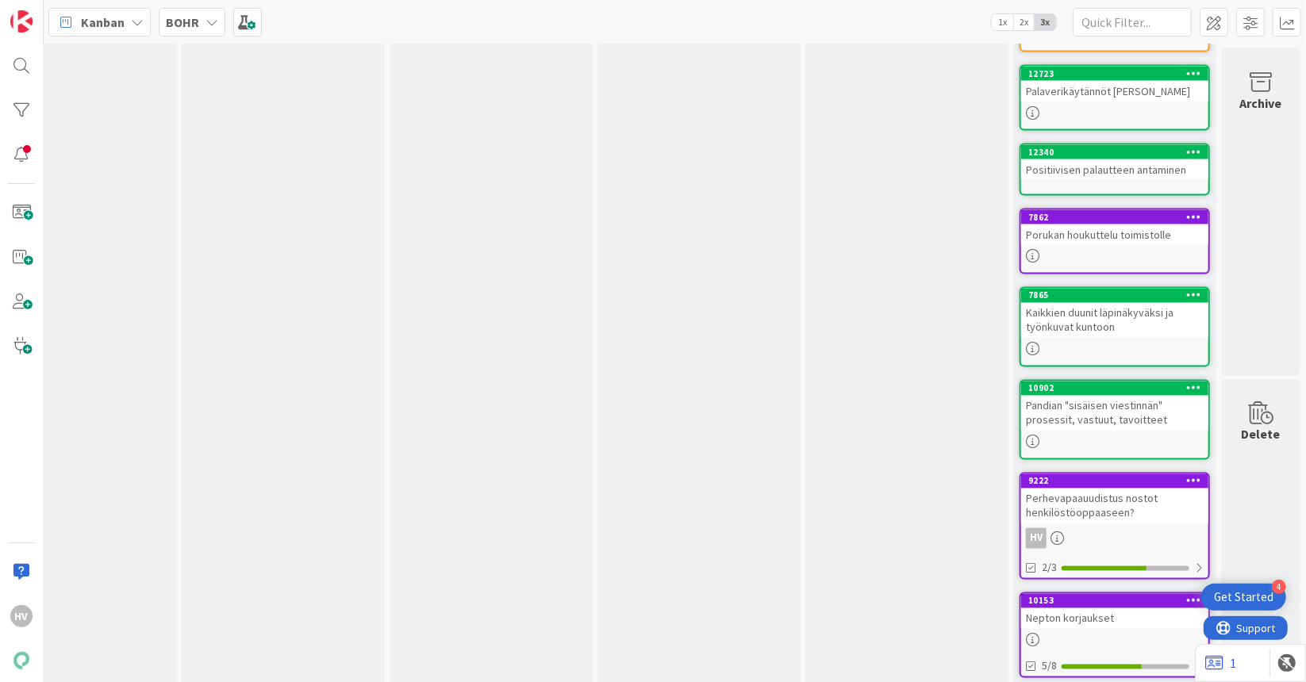
click at [1073, 497] on div "Perhevapaauudistus nostot henkilöstöoppaaseen?" at bounding box center [1114, 506] width 187 height 35
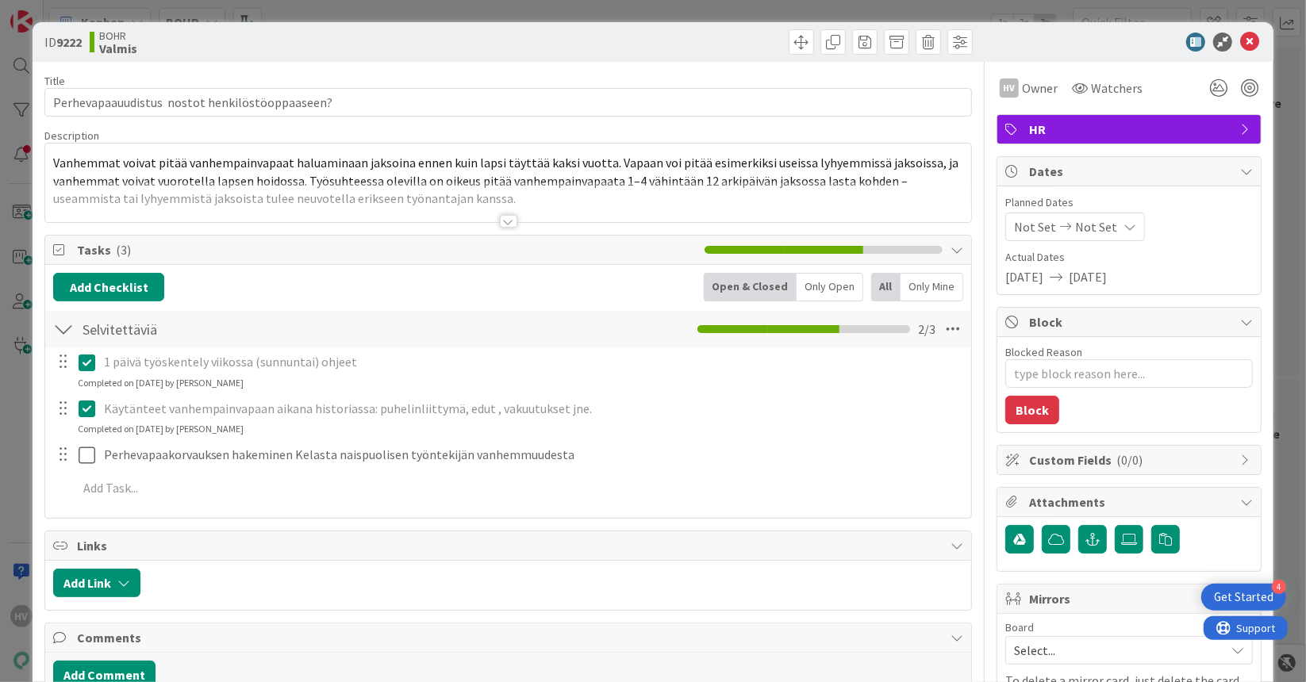
click at [505, 218] on div at bounding box center [508, 221] width 17 height 13
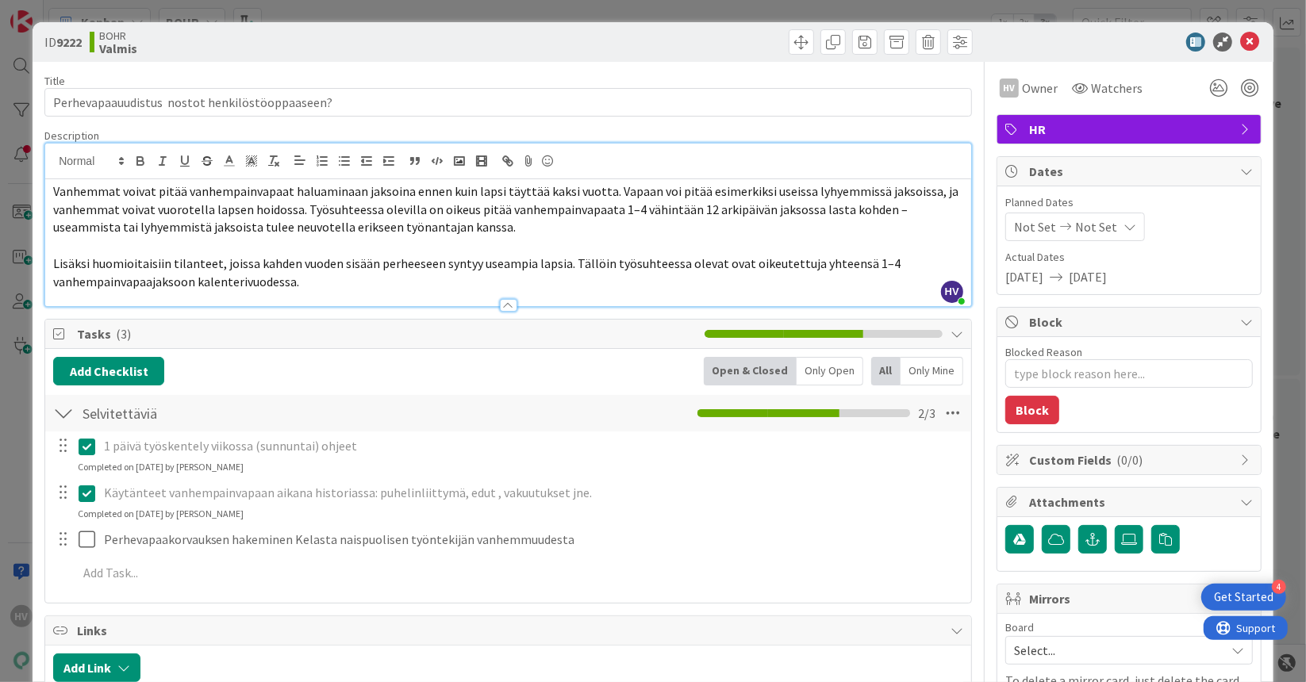
click at [441, 282] on p "Lisäksi huomioitaisiin tilanteet, joissa kahden vuoden sisään perheeseen syntyy…" at bounding box center [508, 273] width 910 height 36
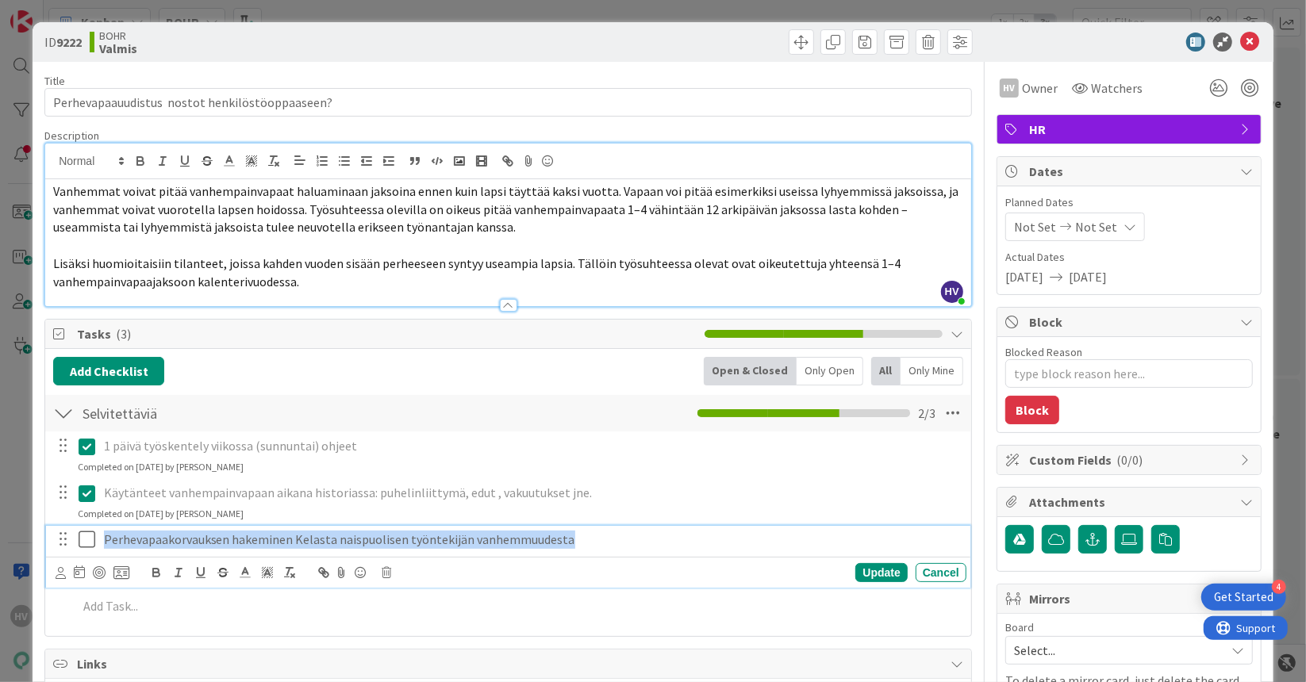
drag, startPoint x: 498, startPoint y: 541, endPoint x: 98, endPoint y: 543, distance: 400.7
click at [98, 543] on div "Perhevapaakorvauksen hakeminen Kelasta naispuolisen työntekijän vanhemmuudesta" at bounding box center [532, 540] width 869 height 28
copy p "Perhevapaakorvauksen hakeminen Kelasta naispuolisen työntekijän vanhemmuudesta"
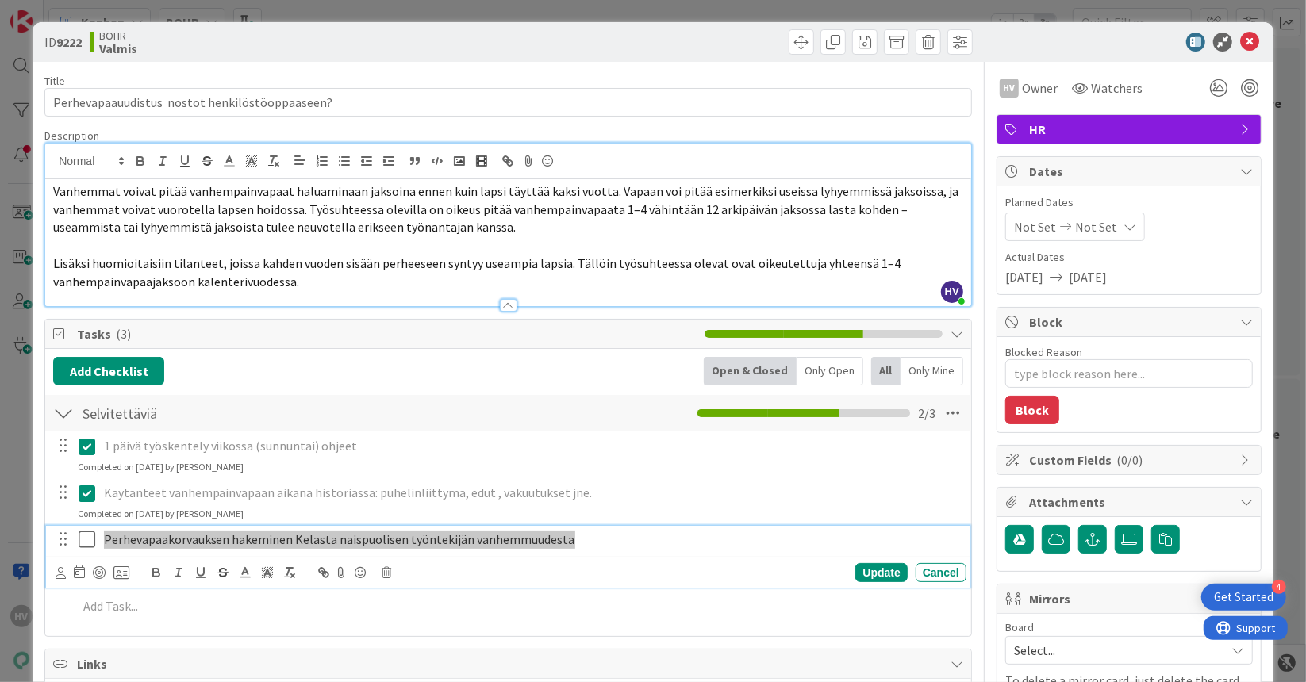
type textarea "x"
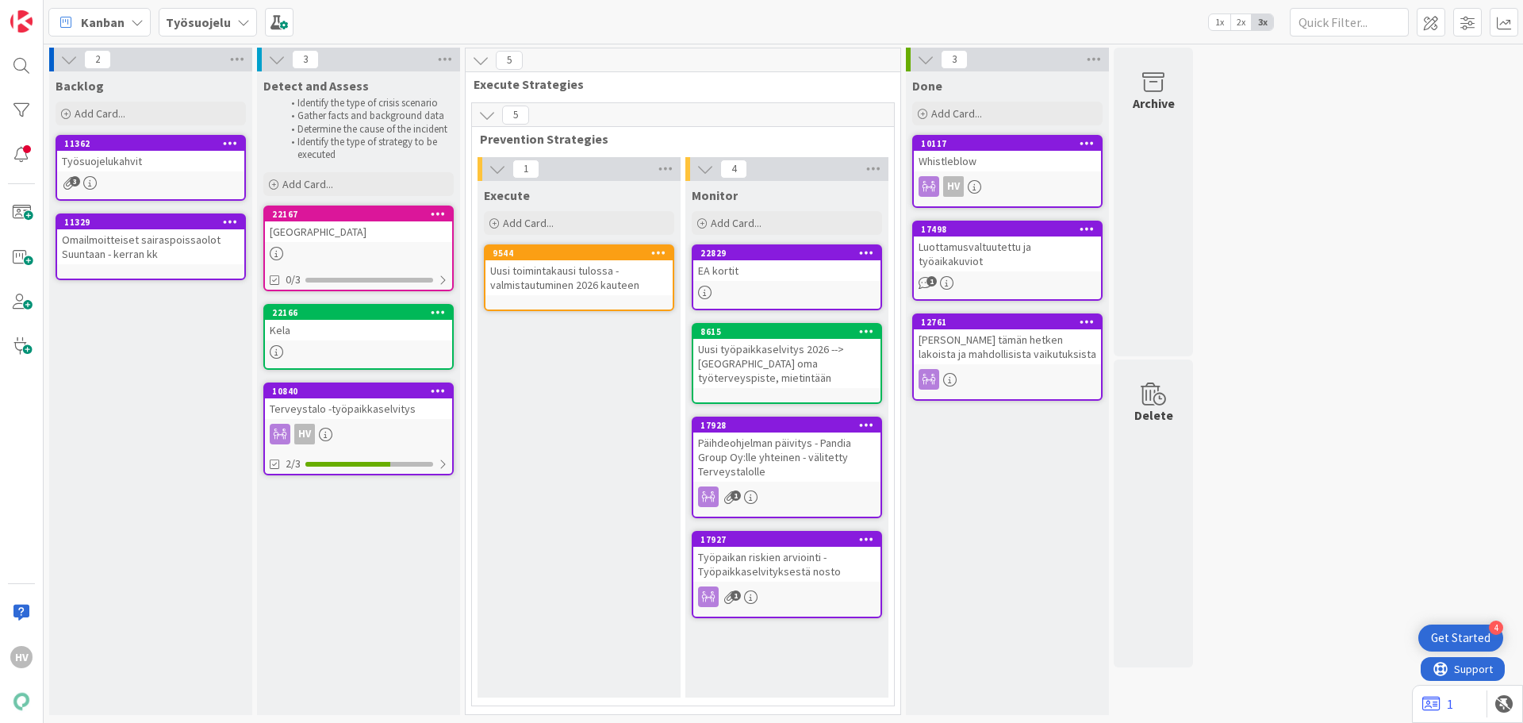
click at [237, 23] on icon at bounding box center [243, 22] width 13 height 13
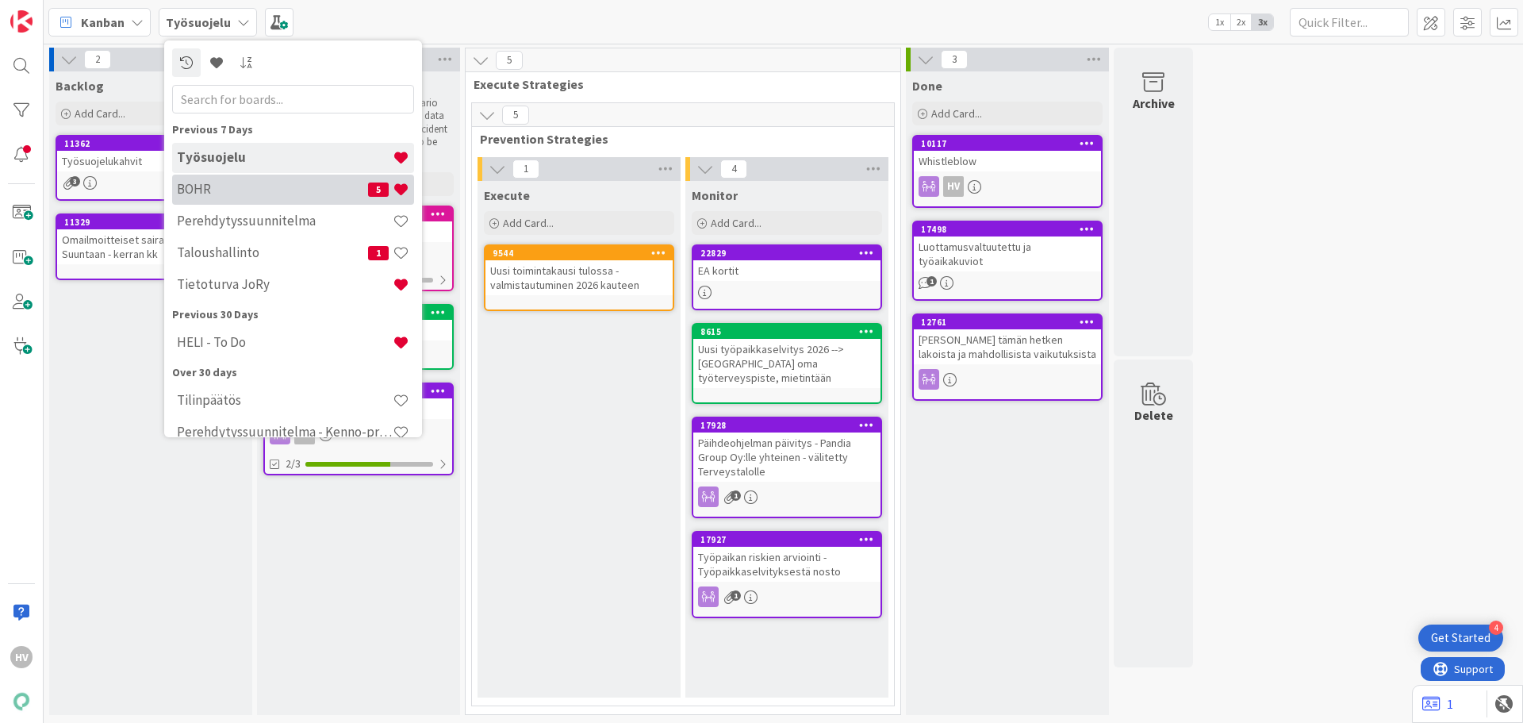
click at [243, 193] on h4 "BOHR" at bounding box center [272, 189] width 191 height 16
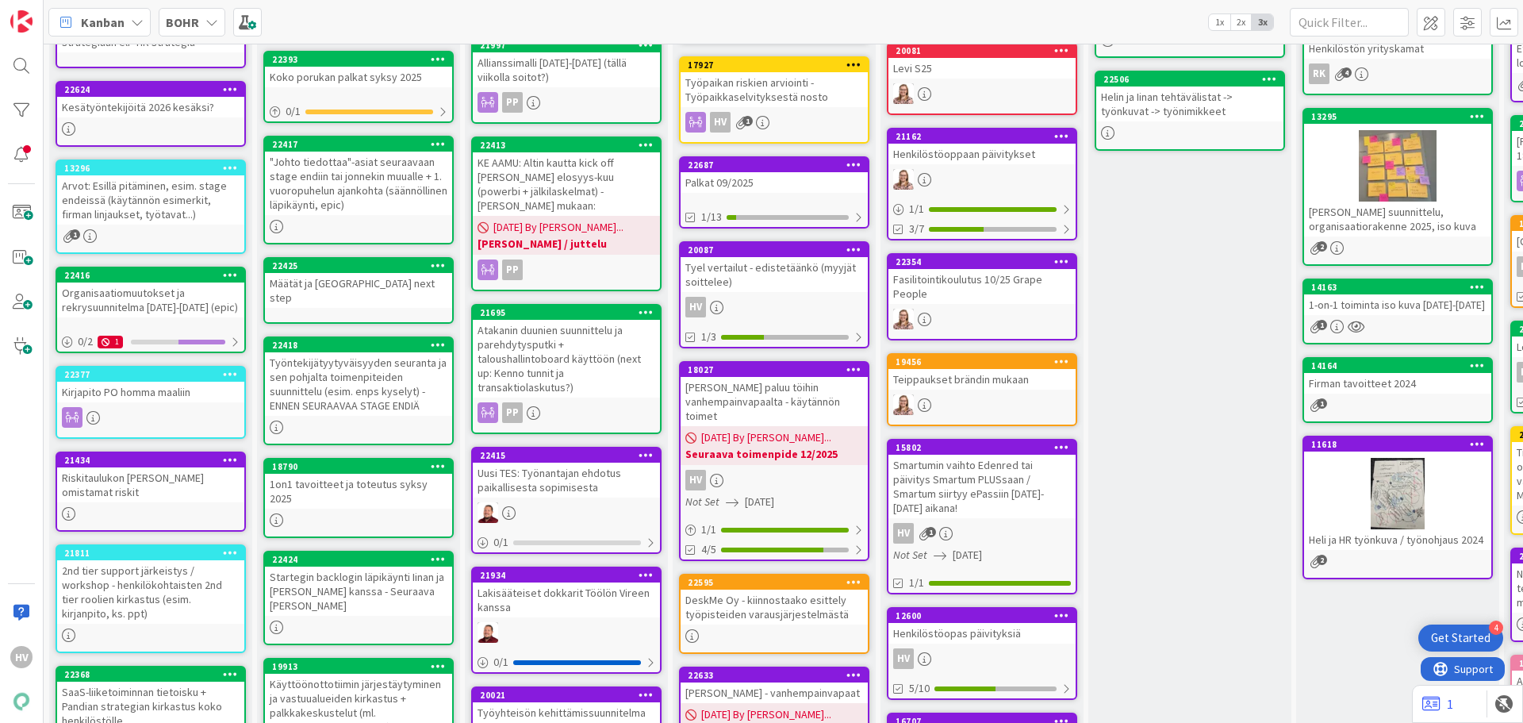
scroll to position [317, 0]
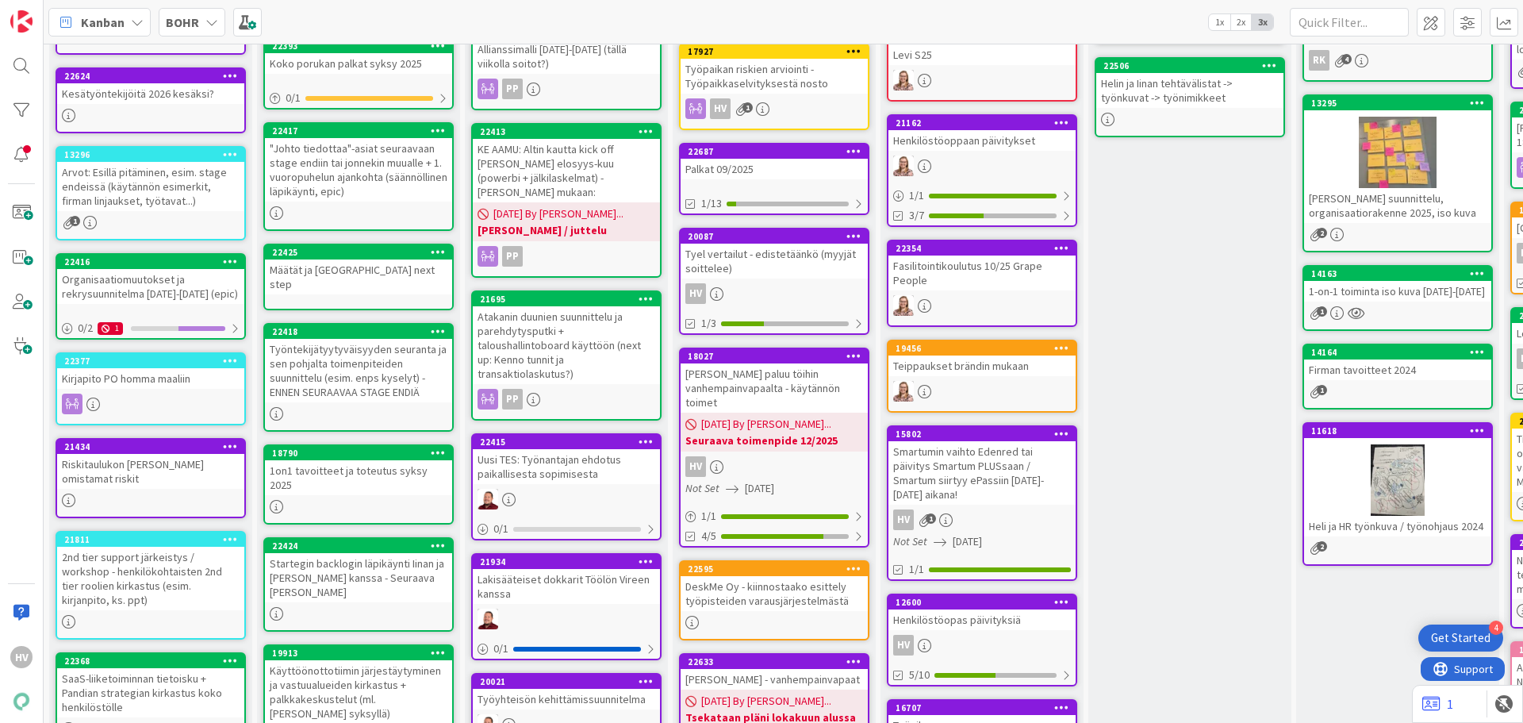
click at [779, 373] on div "[PERSON_NAME] paluu töihin vanhempainvapaalta - käytännön toimet" at bounding box center [774, 387] width 187 height 49
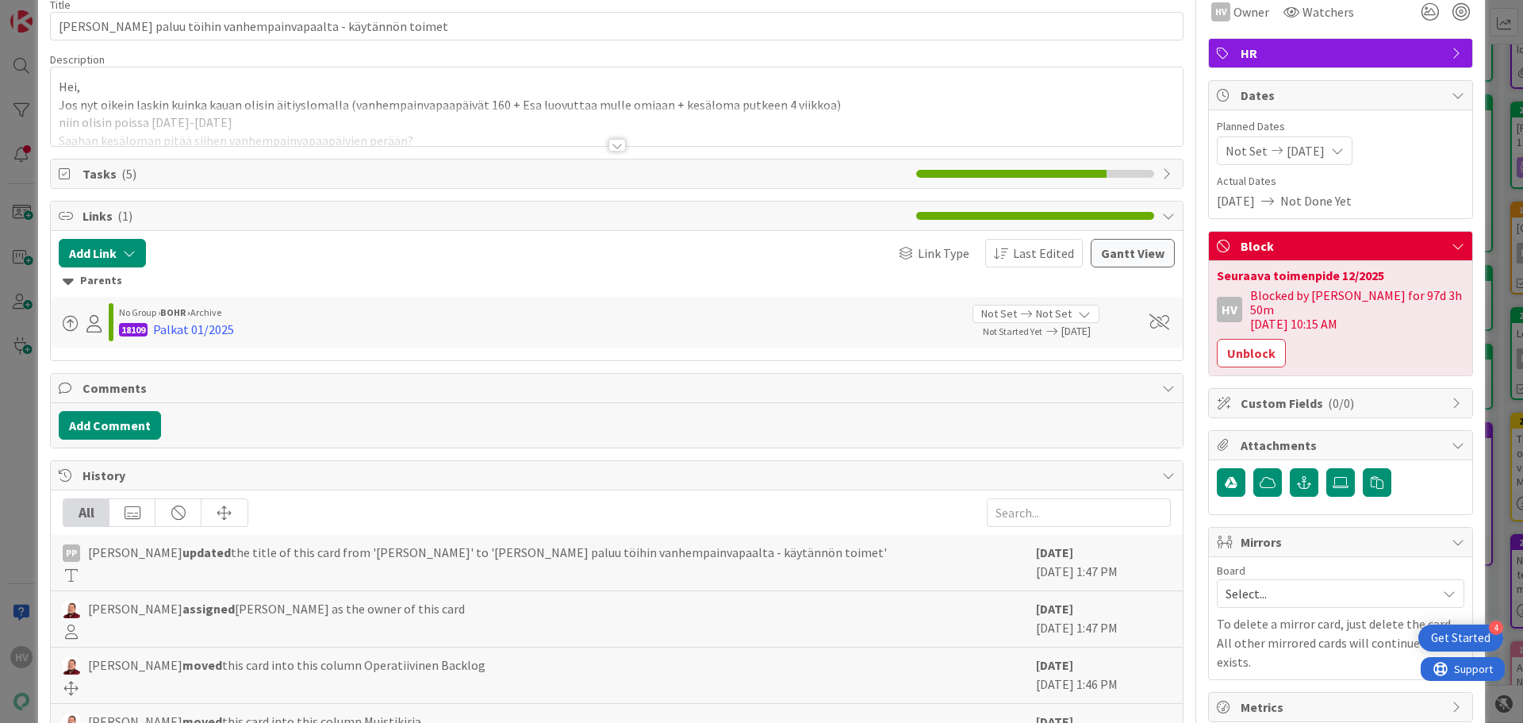
click at [117, 175] on span "Tasks ( 5 )" at bounding box center [496, 173] width 826 height 19
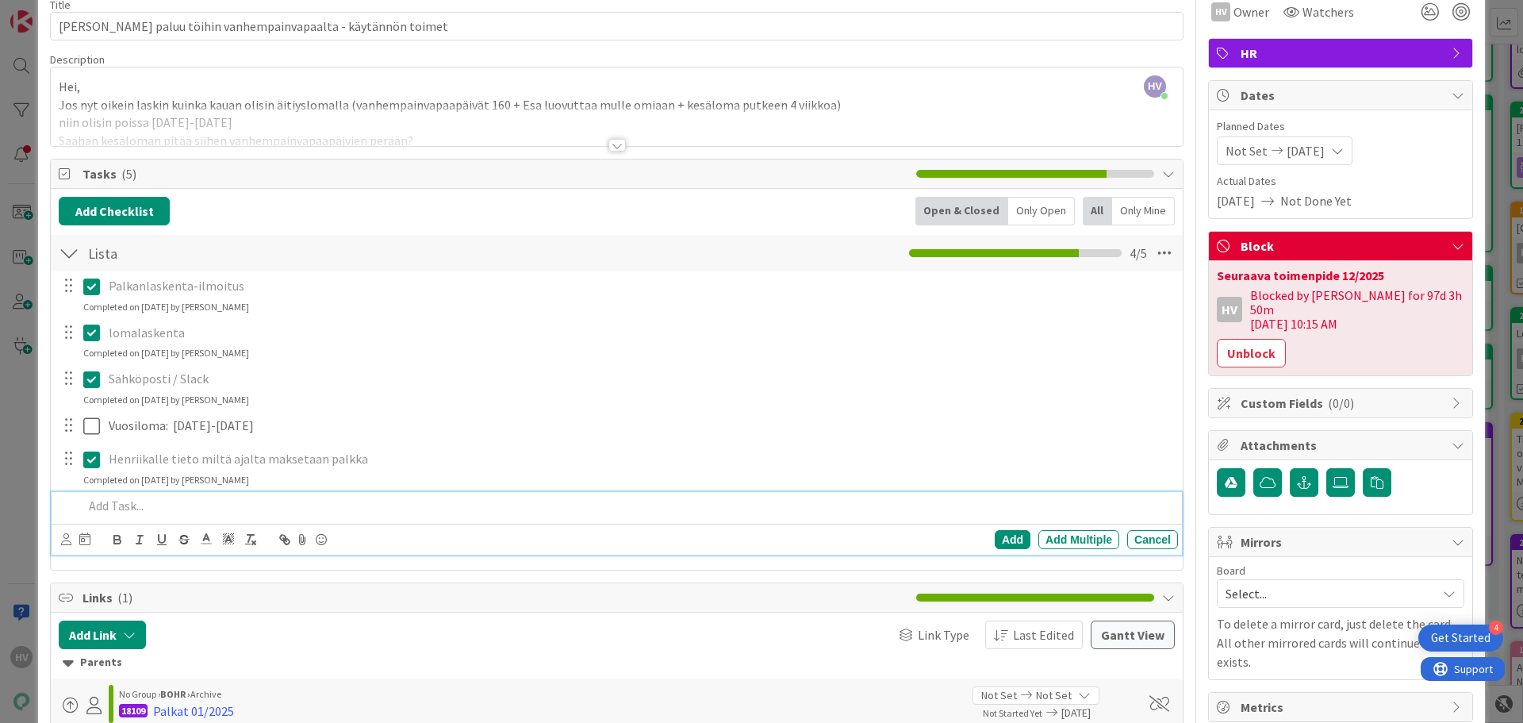
click at [131, 517] on div at bounding box center [627, 506] width 1101 height 28
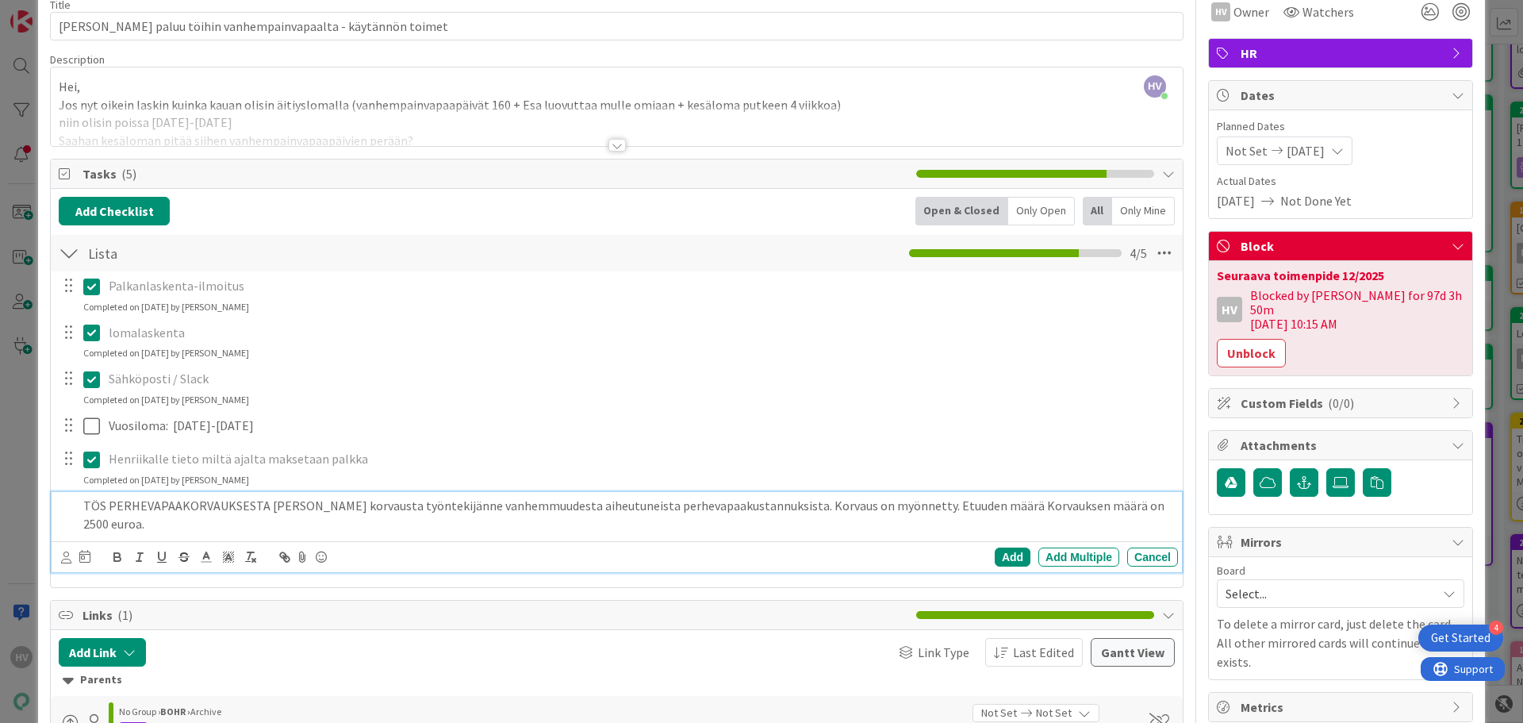
drag, startPoint x: 126, startPoint y: 528, endPoint x: 266, endPoint y: 506, distance: 141.4
click at [266, 506] on p "TÖS PERHEVAPAAKORVAUKSESTA Olette hakenut korvausta työntekijänne vanhemmuudest…" at bounding box center [627, 515] width 1089 height 36
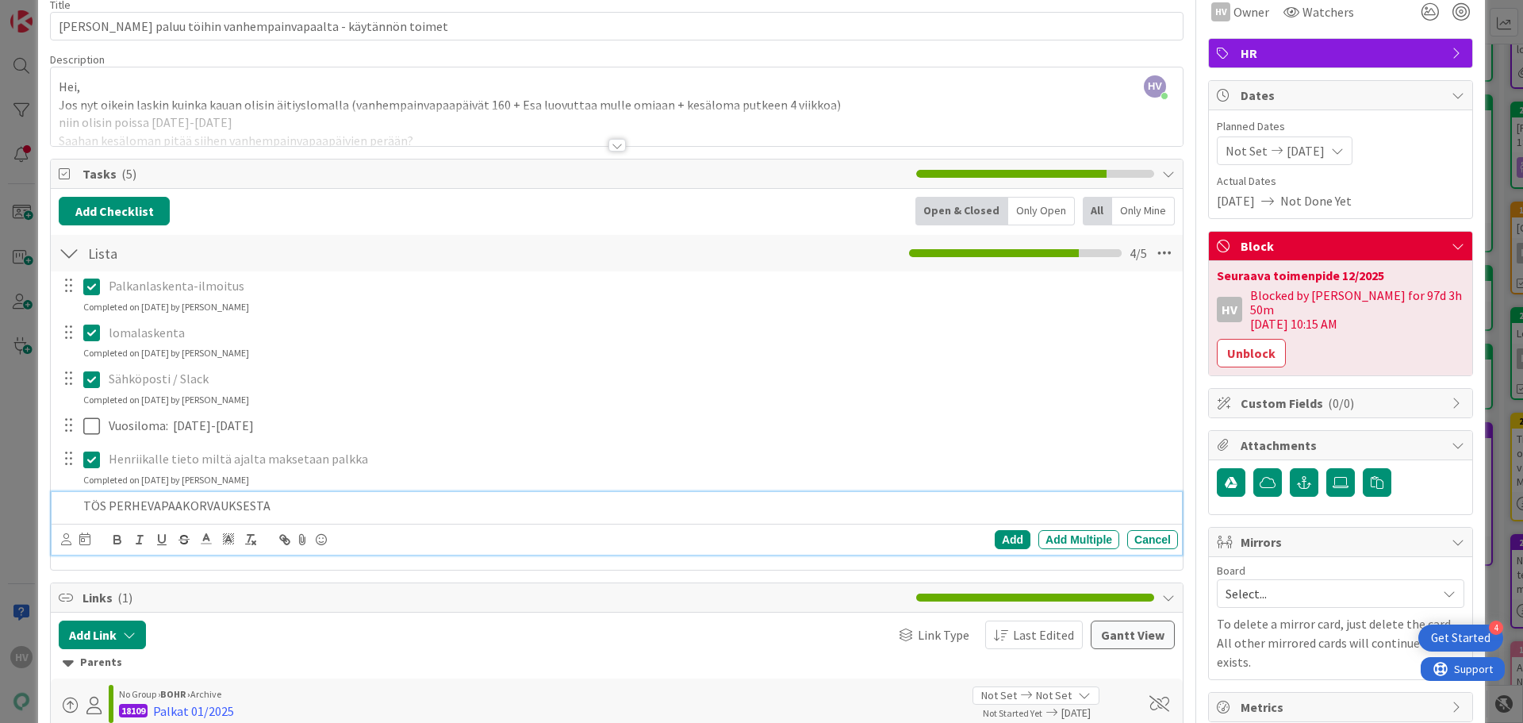
drag, startPoint x: 304, startPoint y: 505, endPoint x: 0, endPoint y: 494, distance: 304.1
click at [0, 494] on div "ID 18027 BOHR Operatiivinen Backlog Title 67 / 128 Henriikka Palvan paluu töihi…" at bounding box center [761, 361] width 1523 height 723
drag, startPoint x: 148, startPoint y: 506, endPoint x: 75, endPoint y: 505, distance: 73.0
click at [75, 505] on div "Perhevapaakorvaus" at bounding box center [618, 506] width 1120 height 28
click at [317, 510] on strong "Perhevapaakorvauksen hakeminen Kelasta naispuolisen työntekijän vanhemmuudesta" at bounding box center [335, 505] width 505 height 16
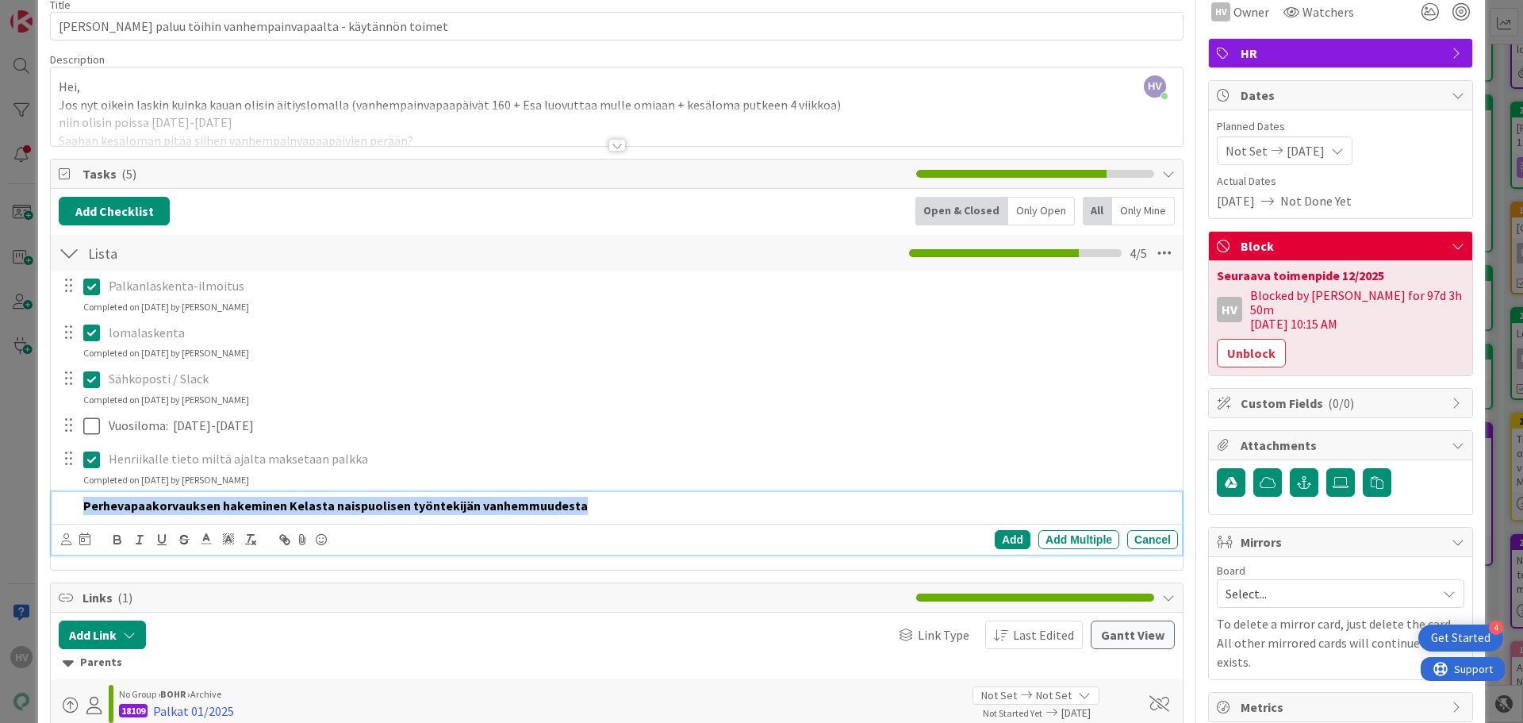
drag, startPoint x: 578, startPoint y: 503, endPoint x: 38, endPoint y: 490, distance: 540.5
click at [39, 490] on div "ID 18027 BOHR Operatiivinen Backlog Title 67 / 128 Henriikka Palvan paluu töihi…" at bounding box center [761, 595] width 1447 height 1299
click at [570, 498] on p "Perhevapaakorvauksen hakeminen Kelasta naispuolisen työntekijän vanhemmuudesta" at bounding box center [627, 506] width 1089 height 18
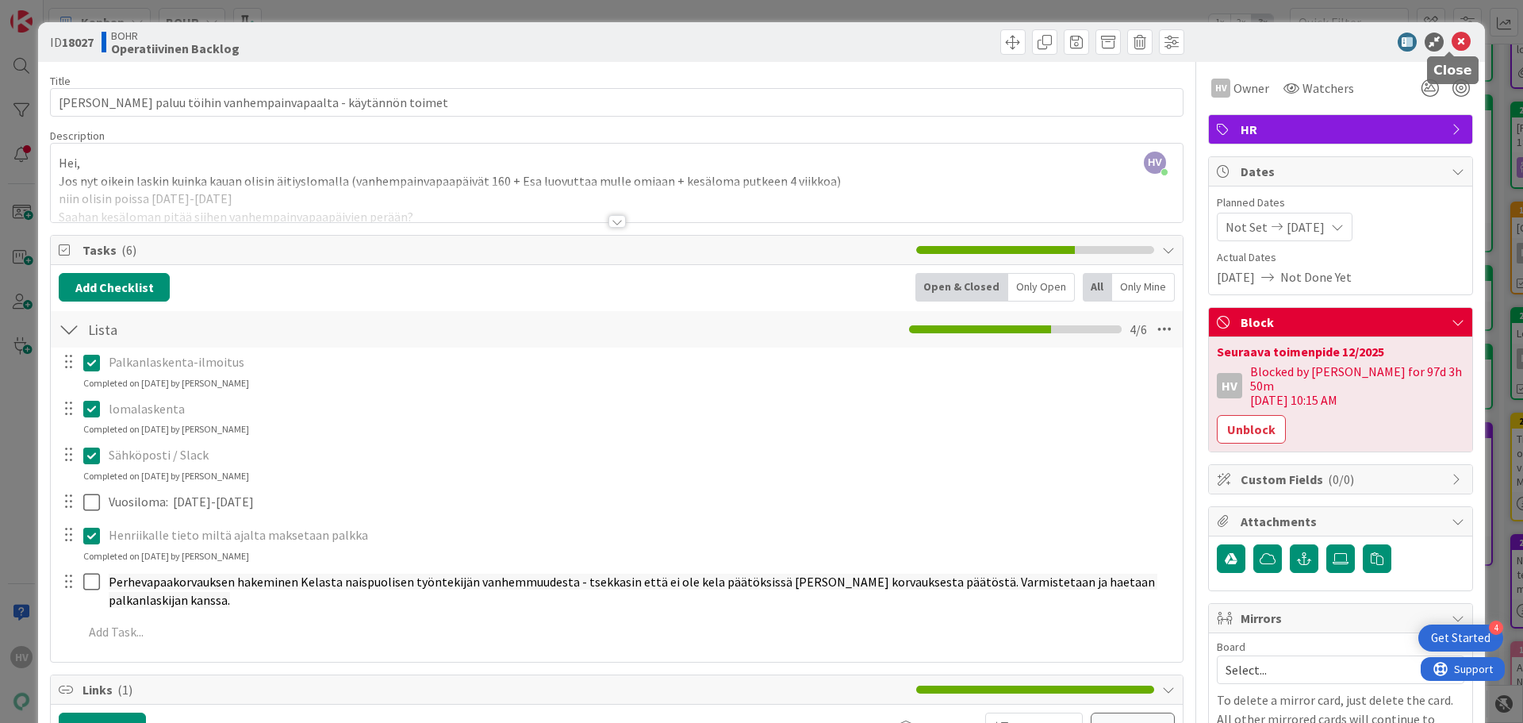
click at [1452, 36] on icon at bounding box center [1461, 42] width 19 height 19
